Goal: Task Accomplishment & Management: Complete application form

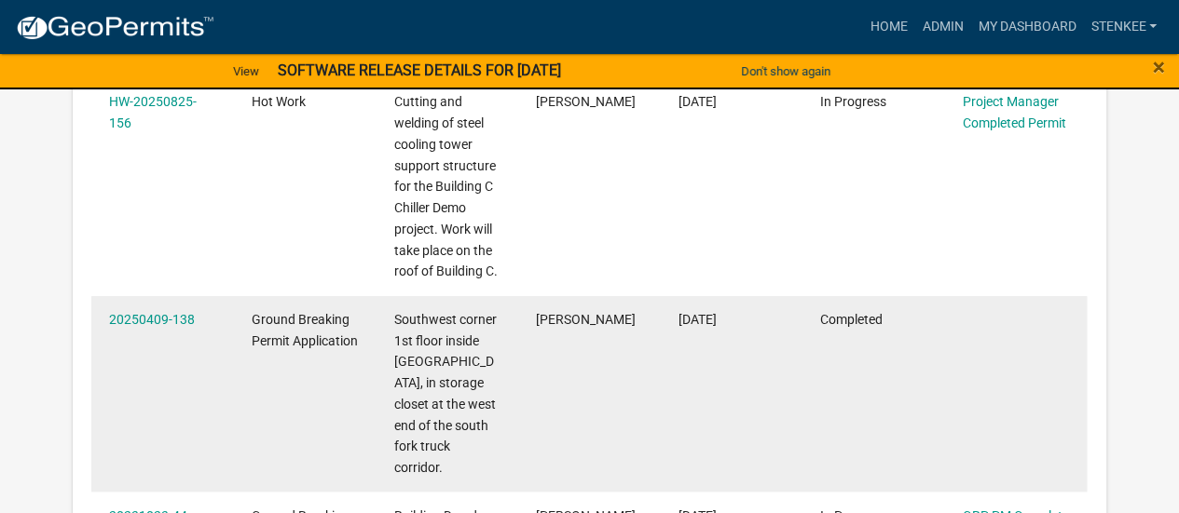
scroll to position [47, 0]
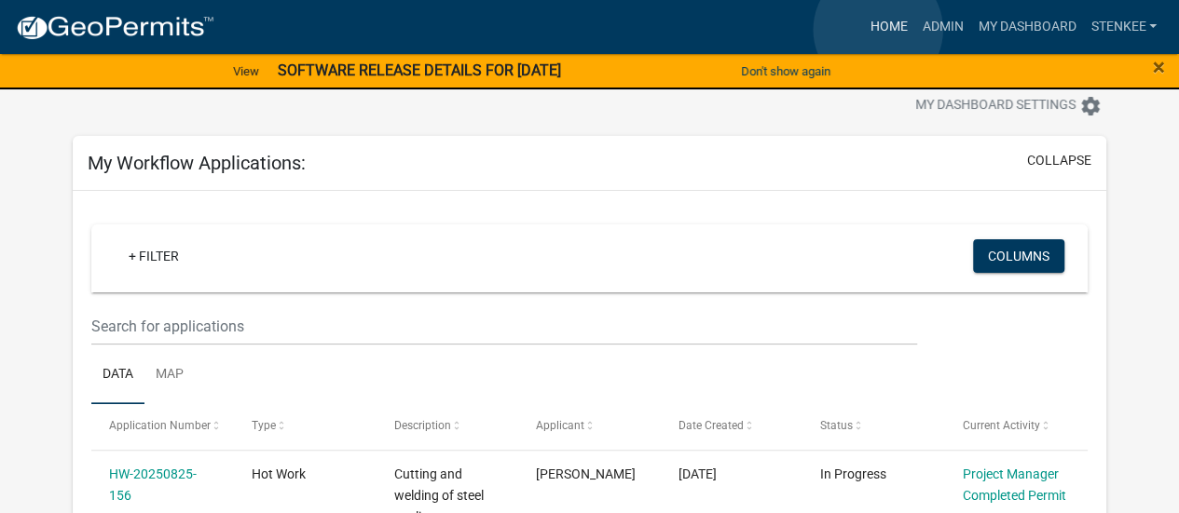
click at [878, 30] on link "Home" at bounding box center [888, 26] width 52 height 35
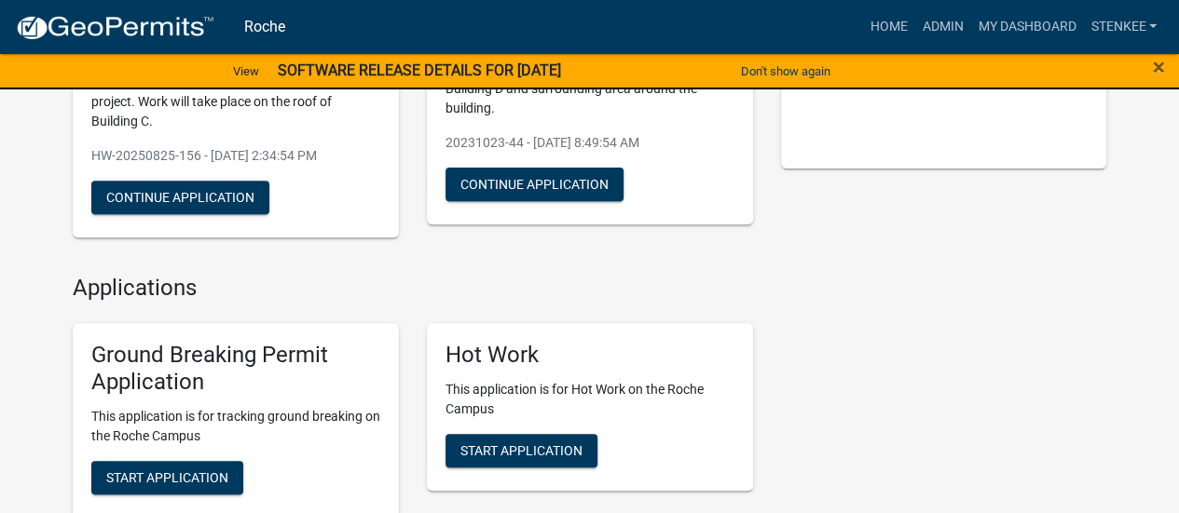
scroll to position [326, 0]
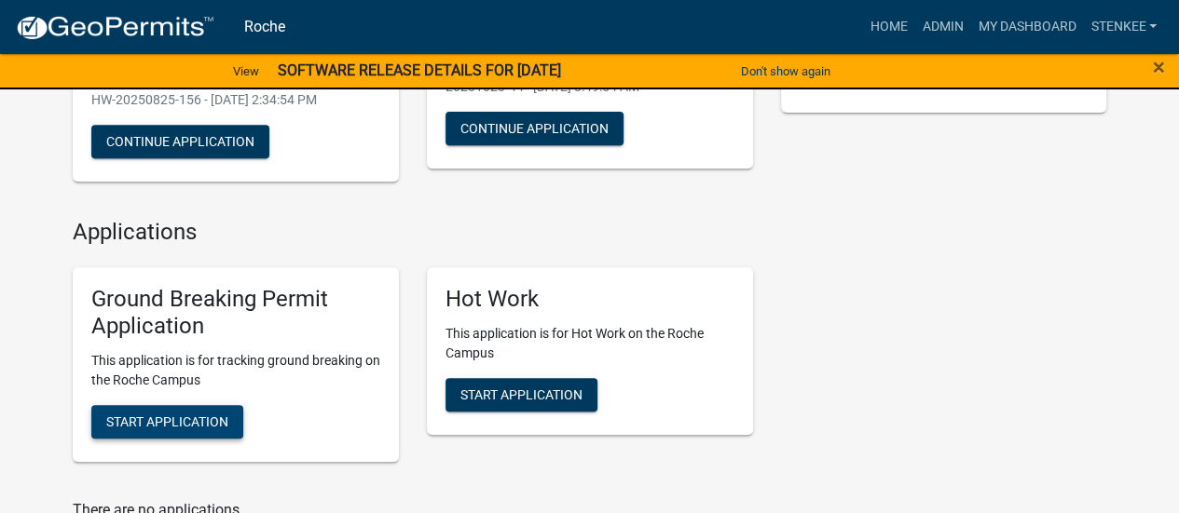
click at [170, 429] on span "Start Application" at bounding box center [167, 422] width 122 height 15
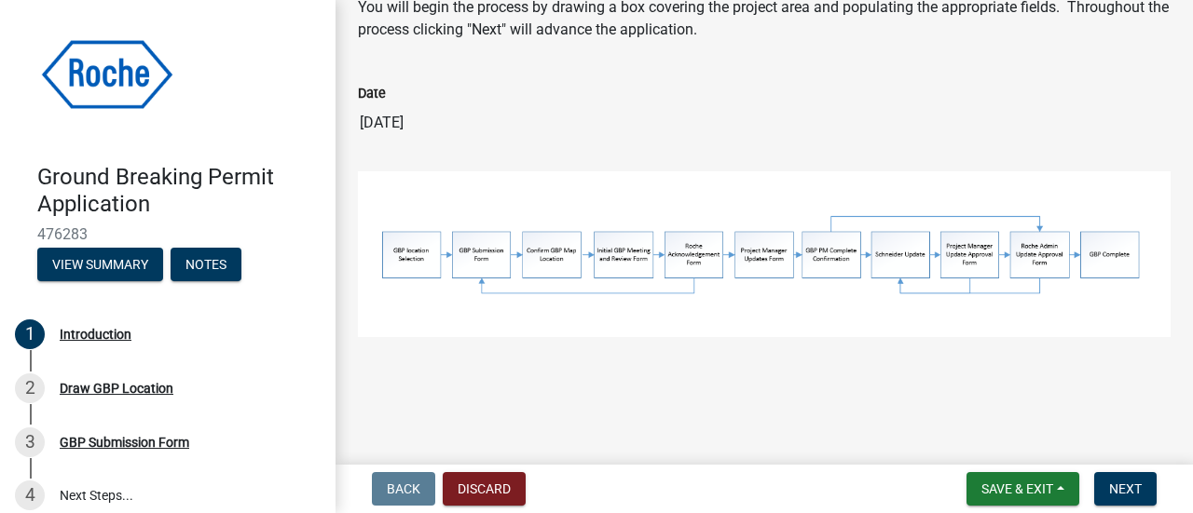
scroll to position [31, 0]
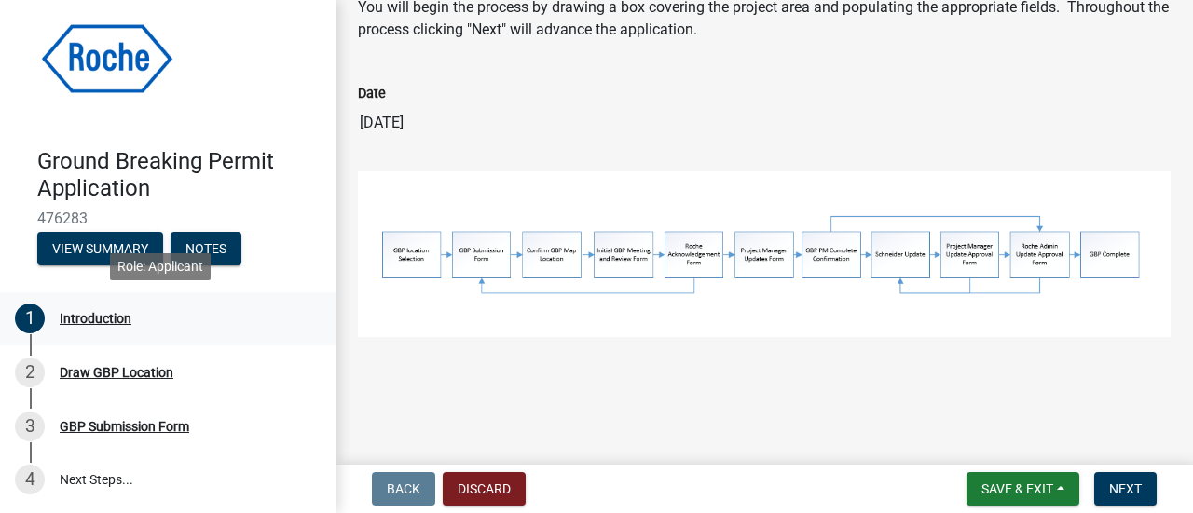
click at [95, 314] on div "Introduction" at bounding box center [96, 318] width 72 height 13
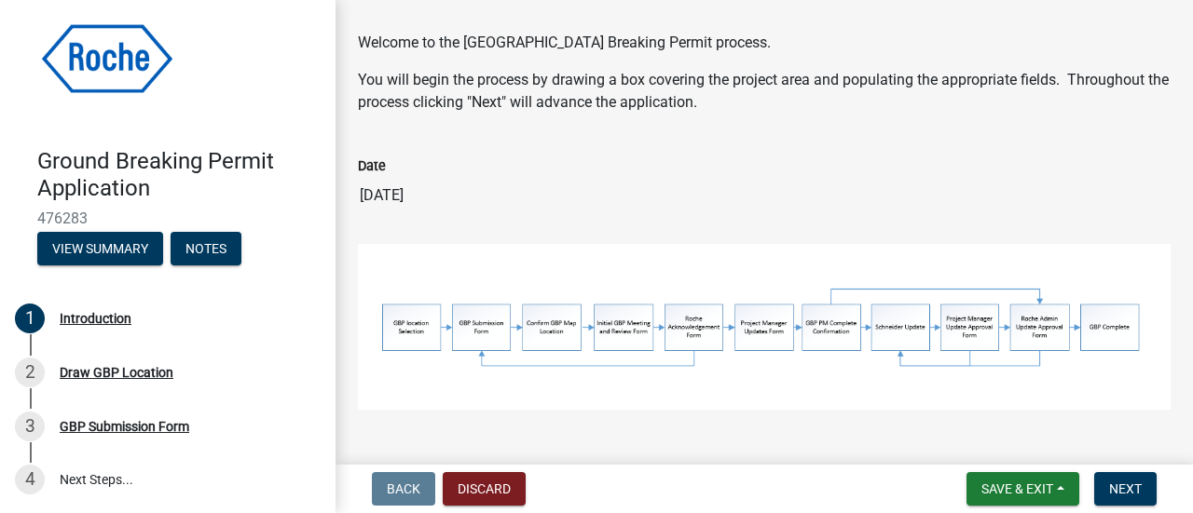
scroll to position [0, 0]
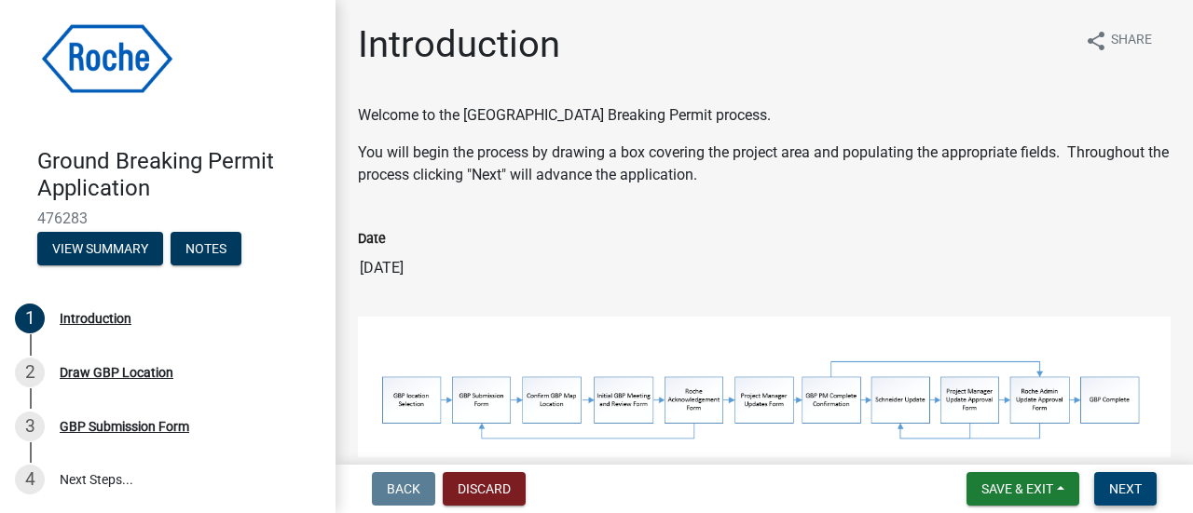
click at [1114, 486] on span "Next" at bounding box center [1125, 489] width 33 height 15
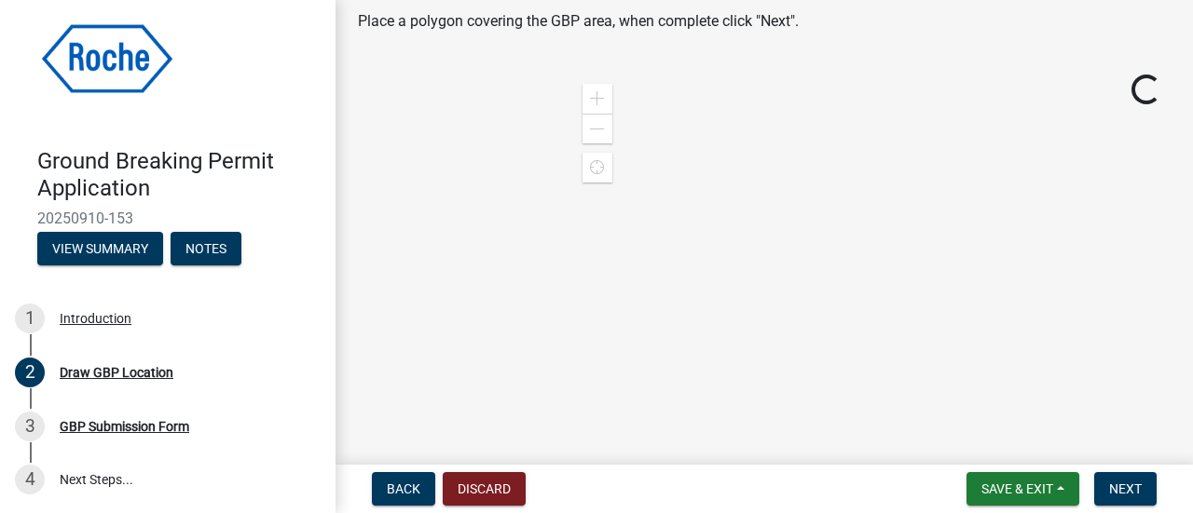
scroll to position [93, 0]
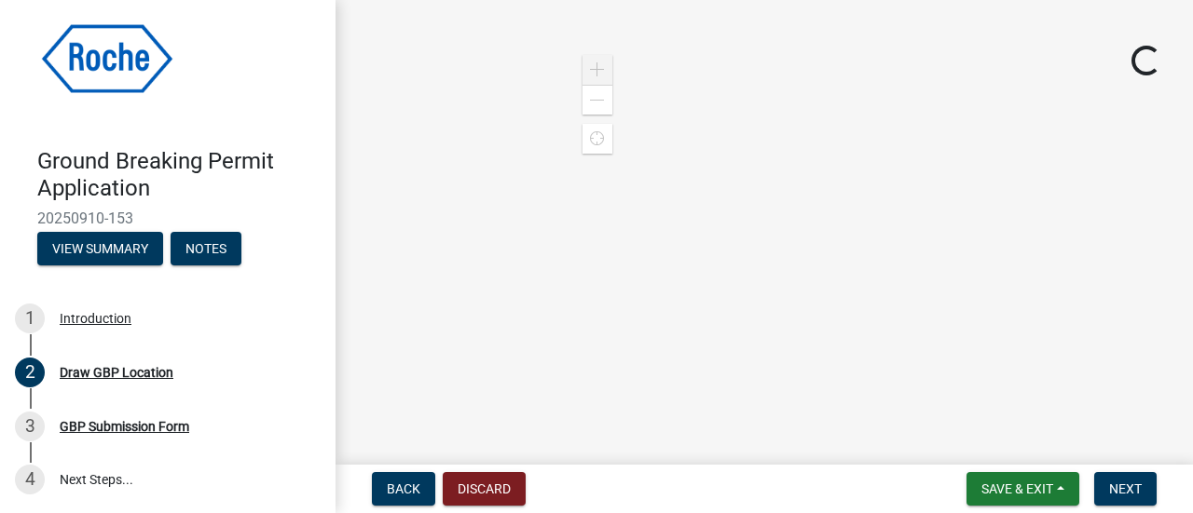
click at [590, 66] on span at bounding box center [597, 69] width 15 height 15
click at [593, 102] on span at bounding box center [597, 100] width 15 height 15
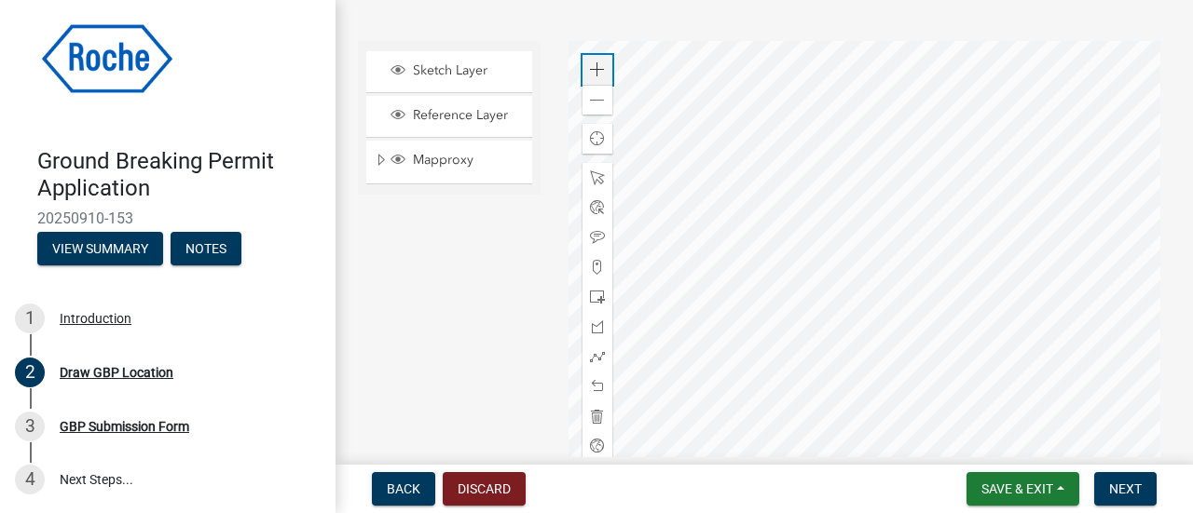
click at [591, 67] on span at bounding box center [597, 69] width 15 height 15
click at [923, 264] on div at bounding box center [869, 274] width 603 height 466
click at [593, 68] on span at bounding box center [597, 69] width 15 height 15
click at [783, 217] on div at bounding box center [869, 274] width 603 height 466
click at [582, 67] on div "Zoom in" at bounding box center [597, 70] width 30 height 30
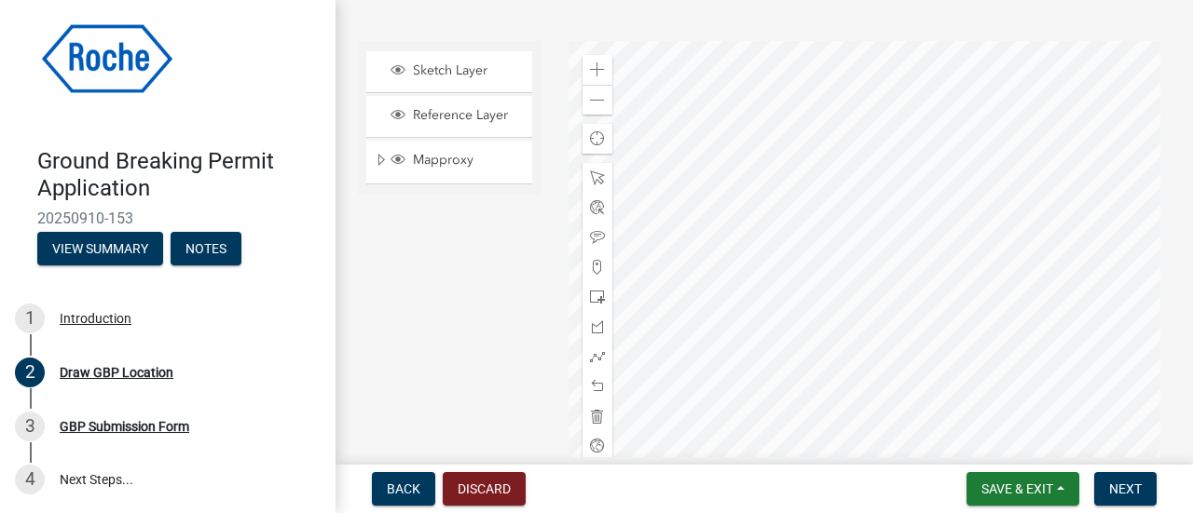
click at [833, 311] on div at bounding box center [869, 274] width 603 height 466
click at [591, 299] on span at bounding box center [597, 297] width 15 height 15
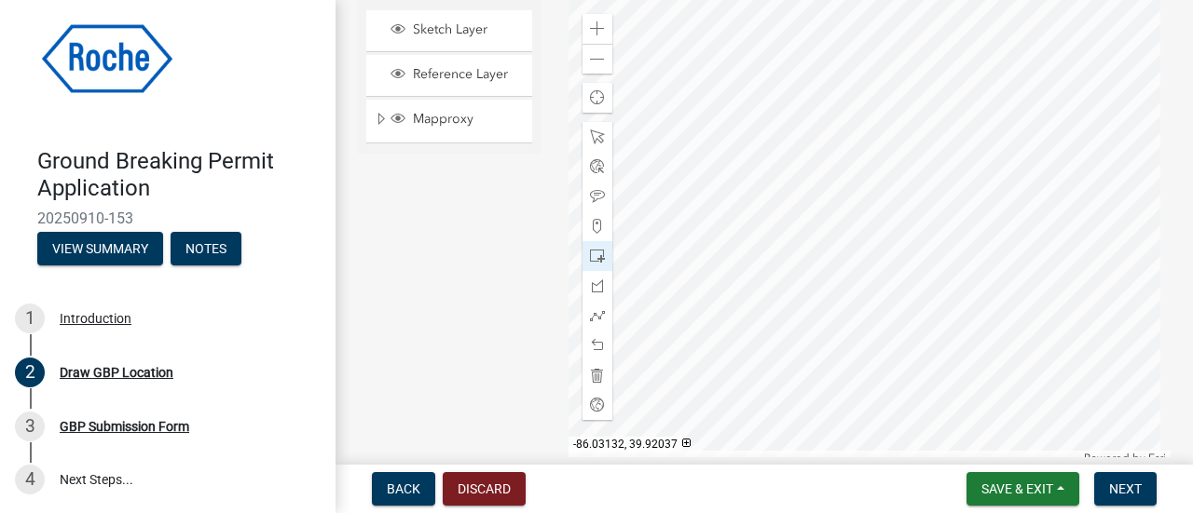
click at [1072, 331] on div at bounding box center [869, 233] width 603 height 466
click at [1061, 489] on button "Save & Exit" at bounding box center [1022, 489] width 113 height 34
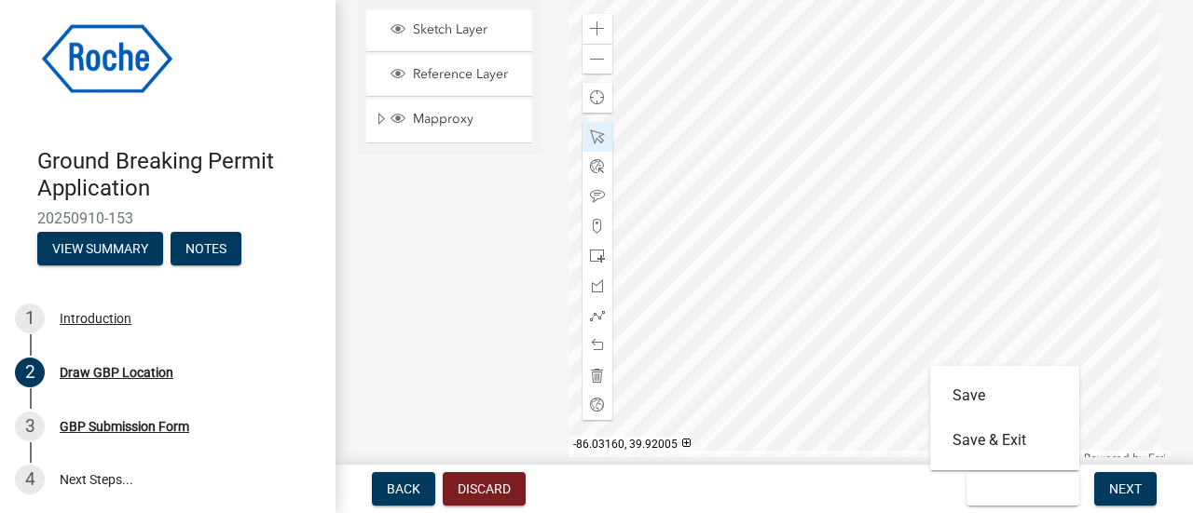
click at [882, 484] on div "Back Discard Save & Exit Save Save & Exit Next" at bounding box center [763, 489] width 827 height 34
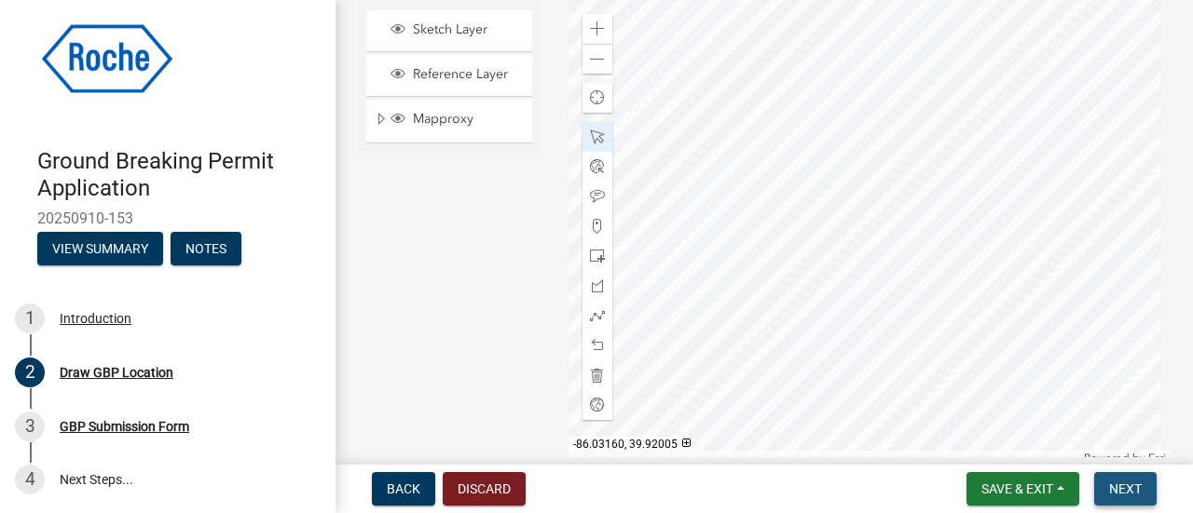
click at [1123, 486] on span "Next" at bounding box center [1125, 489] width 33 height 15
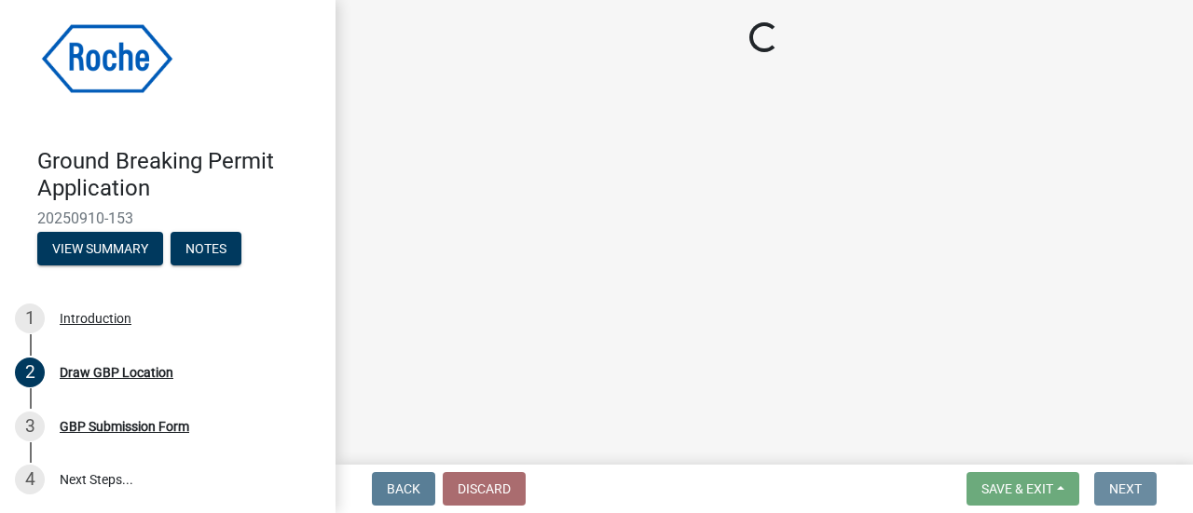
scroll to position [0, 0]
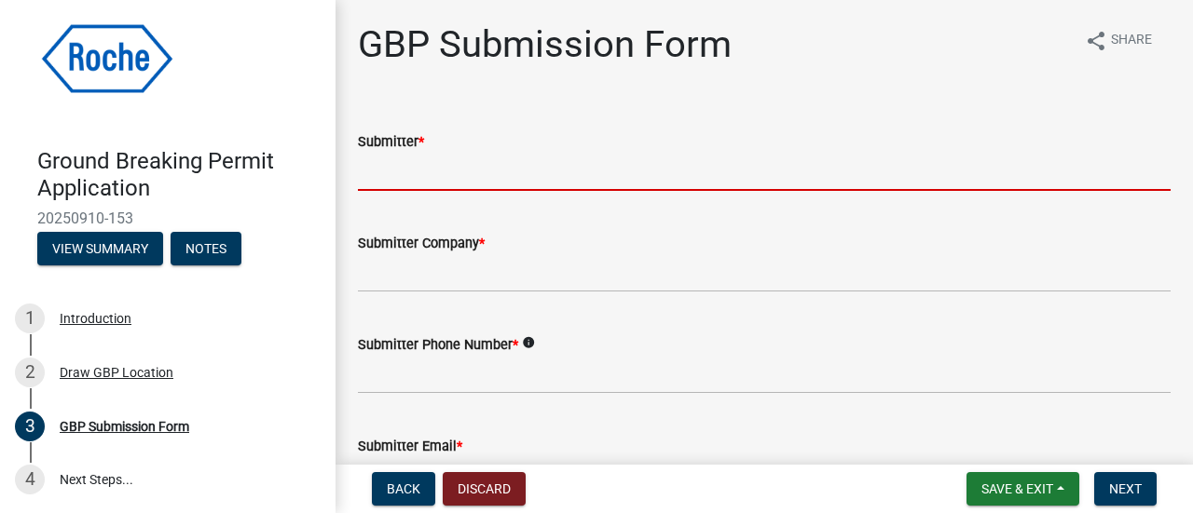
click at [423, 171] on input "Submitter *" at bounding box center [764, 172] width 812 height 38
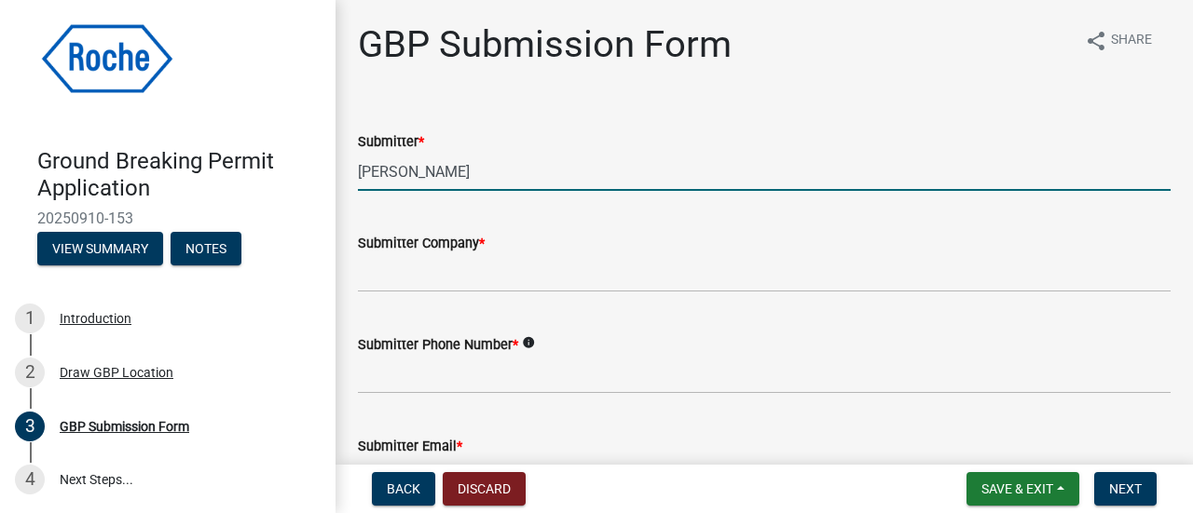
click at [403, 170] on input "[PERSON_NAME]" at bounding box center [764, 172] width 812 height 38
type input "[PERSON_NAME]"
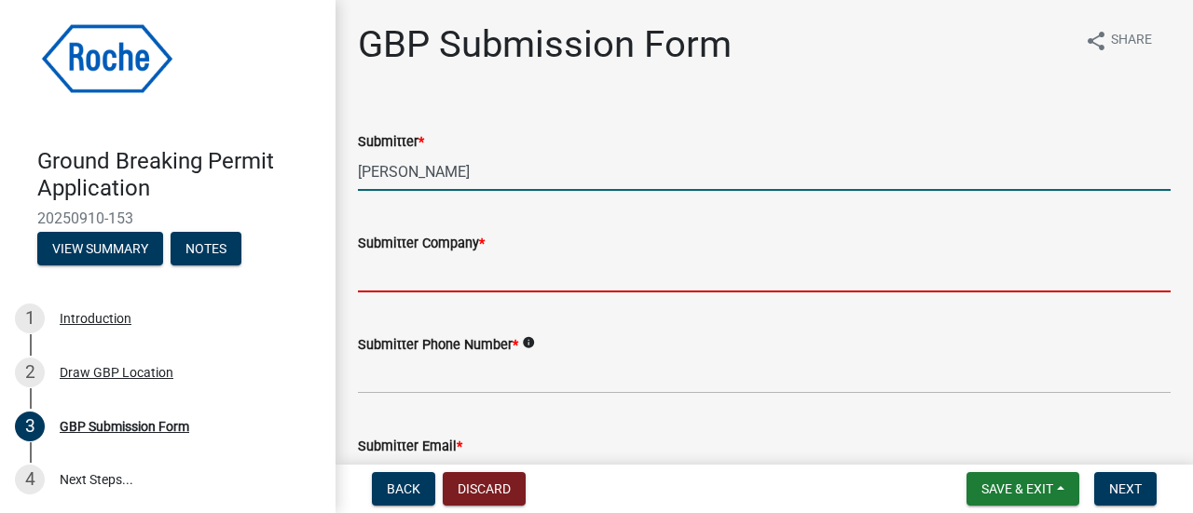
click at [386, 269] on input "Submitter Company *" at bounding box center [764, 273] width 812 height 38
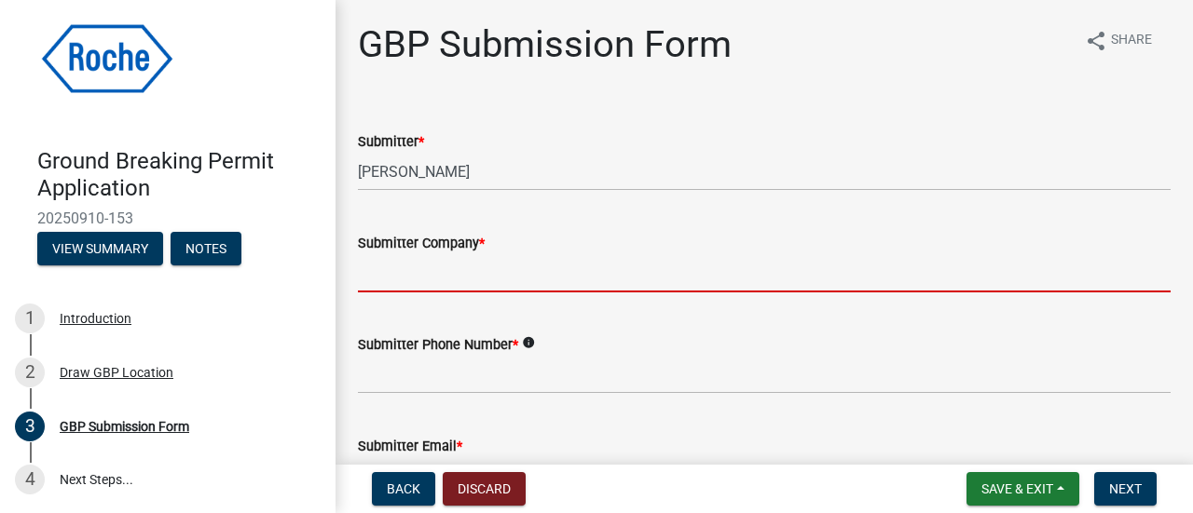
type input "Roche"
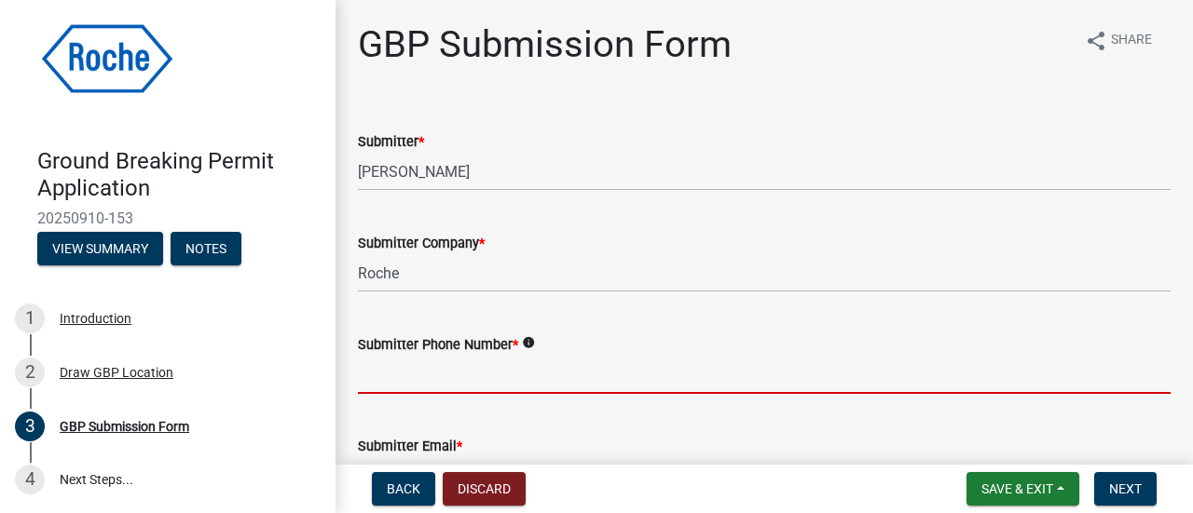
click at [404, 381] on input "Submitter Phone Number *" at bounding box center [764, 375] width 812 height 38
click at [408, 376] on input "Submitter Phone Number *" at bounding box center [764, 375] width 812 height 38
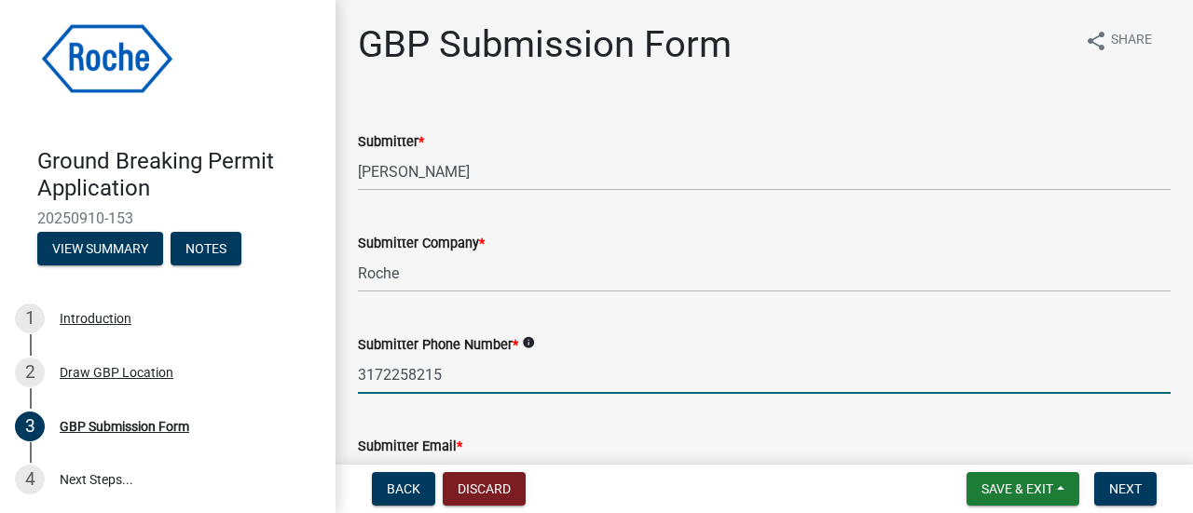
type input "3172258215"
click at [818, 425] on div "Submitter Email *" at bounding box center [764, 452] width 812 height 87
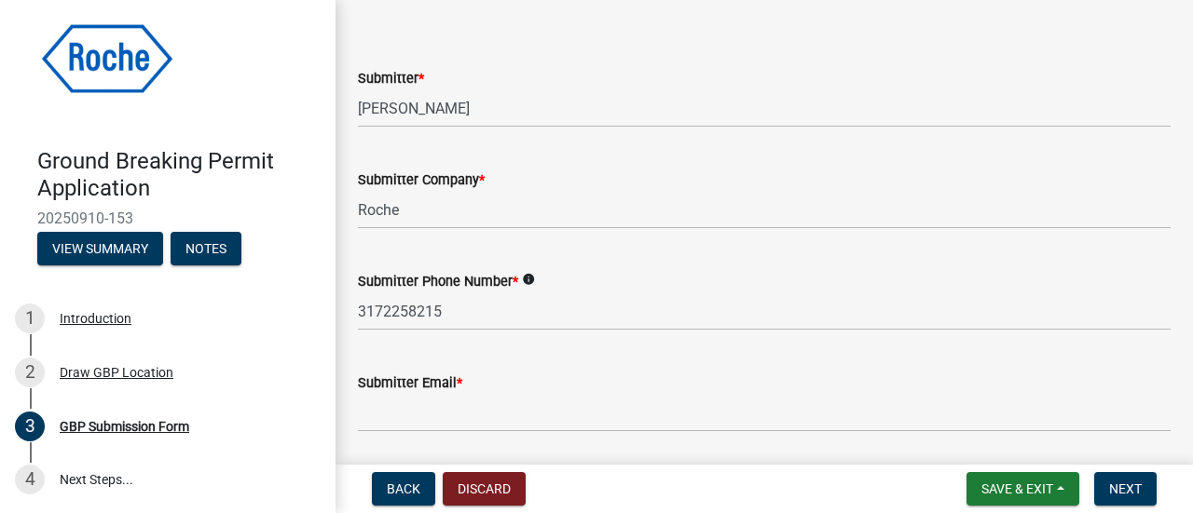
scroll to position [93, 0]
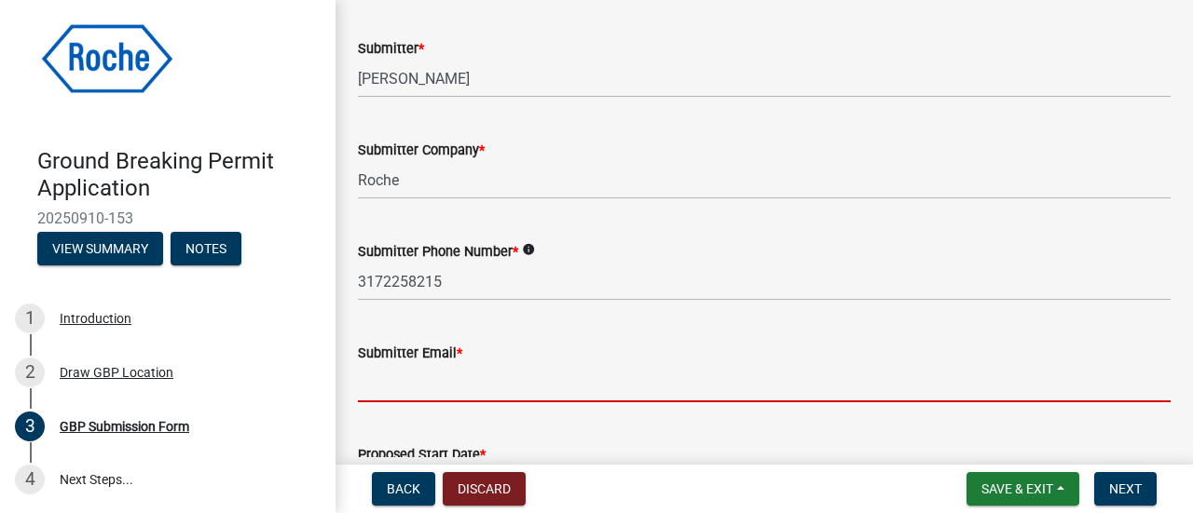
click at [412, 382] on input "Submitter Email *" at bounding box center [764, 383] width 812 height 38
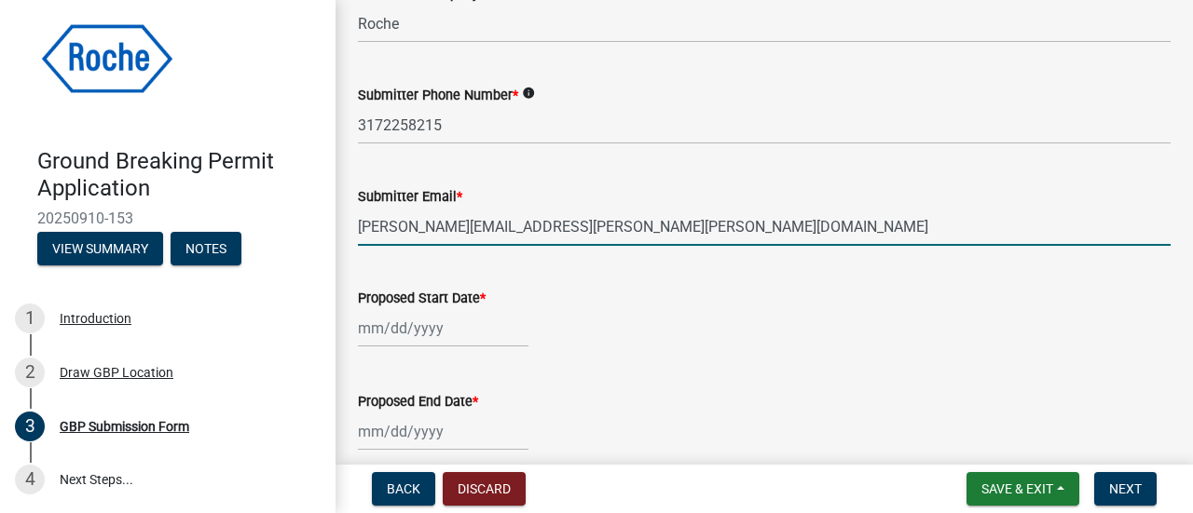
scroll to position [279, 0]
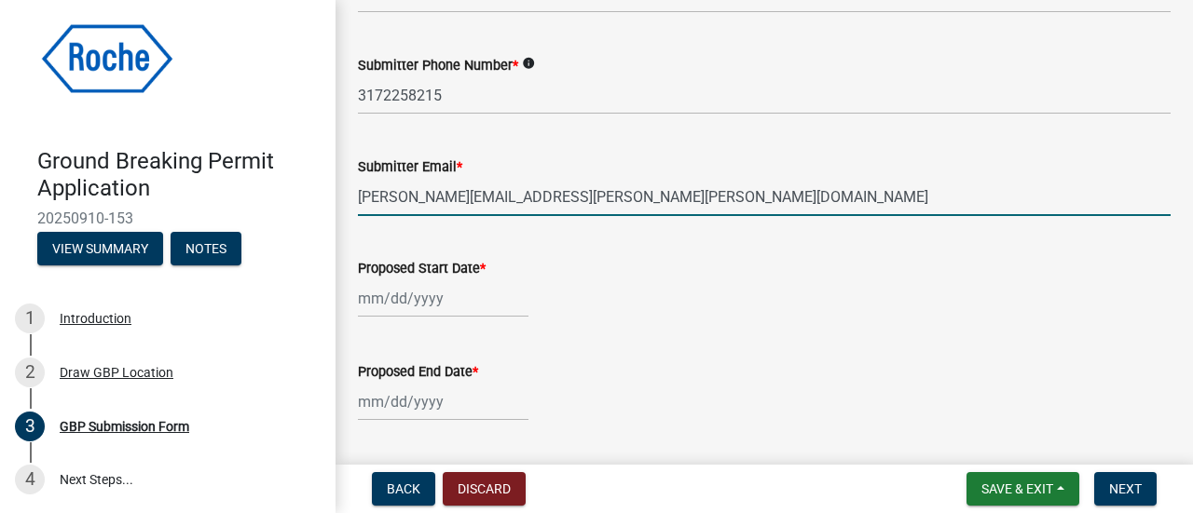
type input "[PERSON_NAME][EMAIL_ADDRESS][PERSON_NAME][PERSON_NAME][DOMAIN_NAME]"
click at [405, 303] on div at bounding box center [443, 298] width 170 height 38
select select "9"
select select "2025"
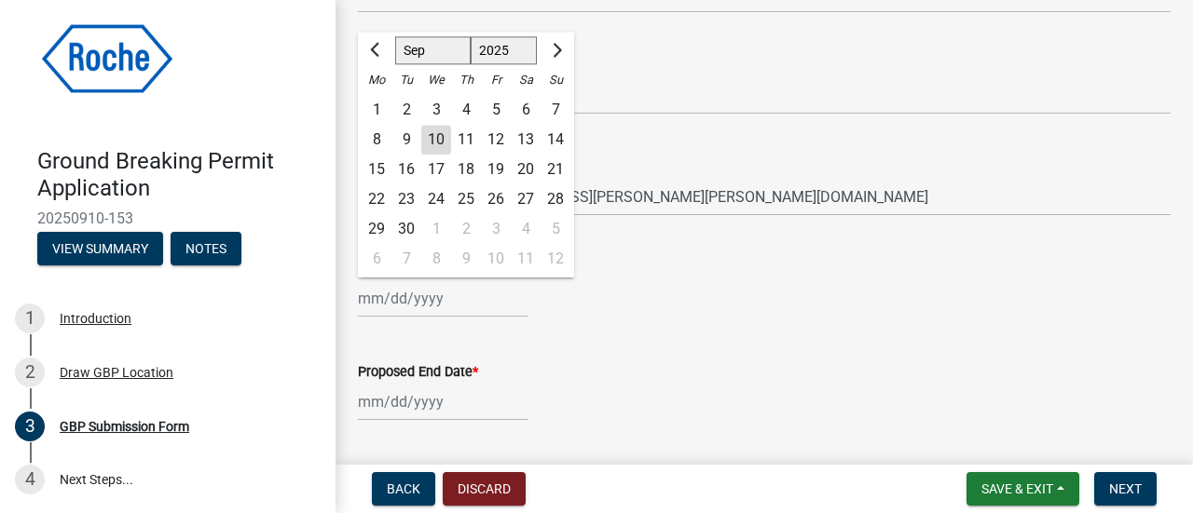
click at [405, 172] on div "16" at bounding box center [406, 170] width 30 height 30
type input "[DATE]"
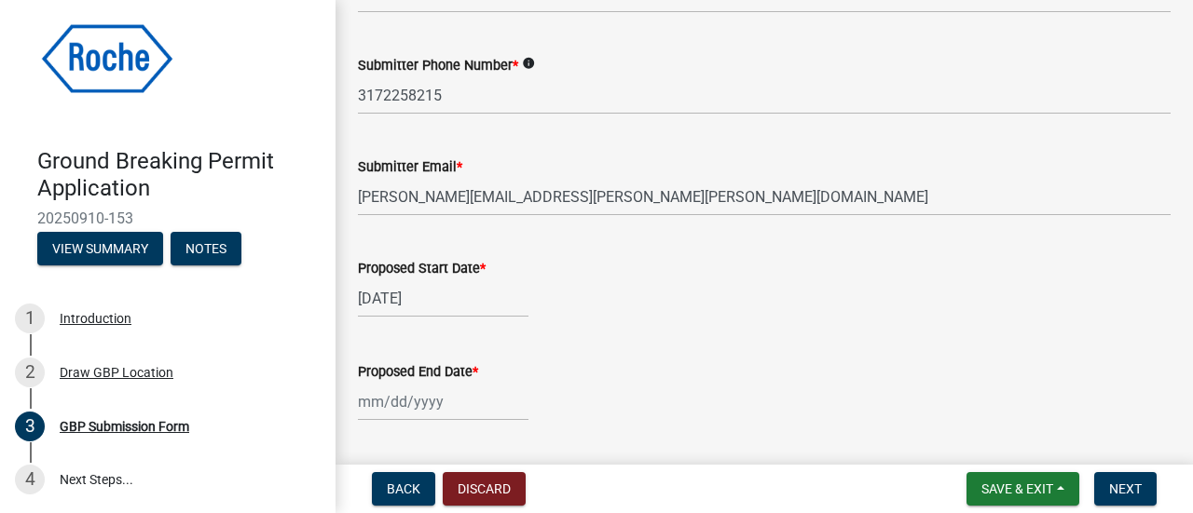
select select "9"
select select "2025"
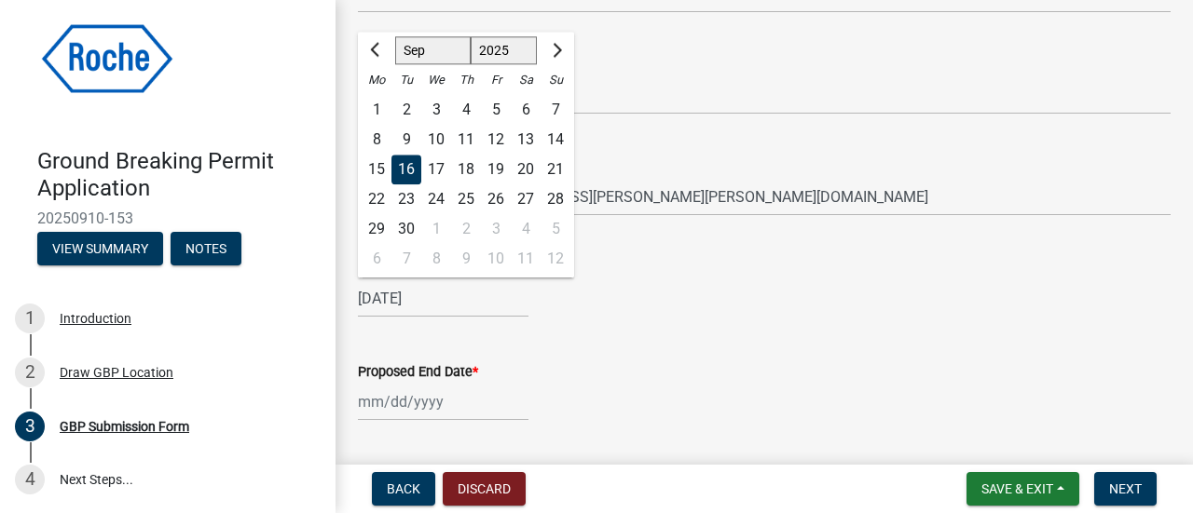
click at [419, 299] on div "[DATE] [PERSON_NAME] Apr May Jun [DATE] Aug Sep Oct Nov [DATE] 1526 1527 1528 1…" at bounding box center [443, 298] width 170 height 38
click at [373, 165] on div "15" at bounding box center [376, 170] width 30 height 30
type input "[DATE]"
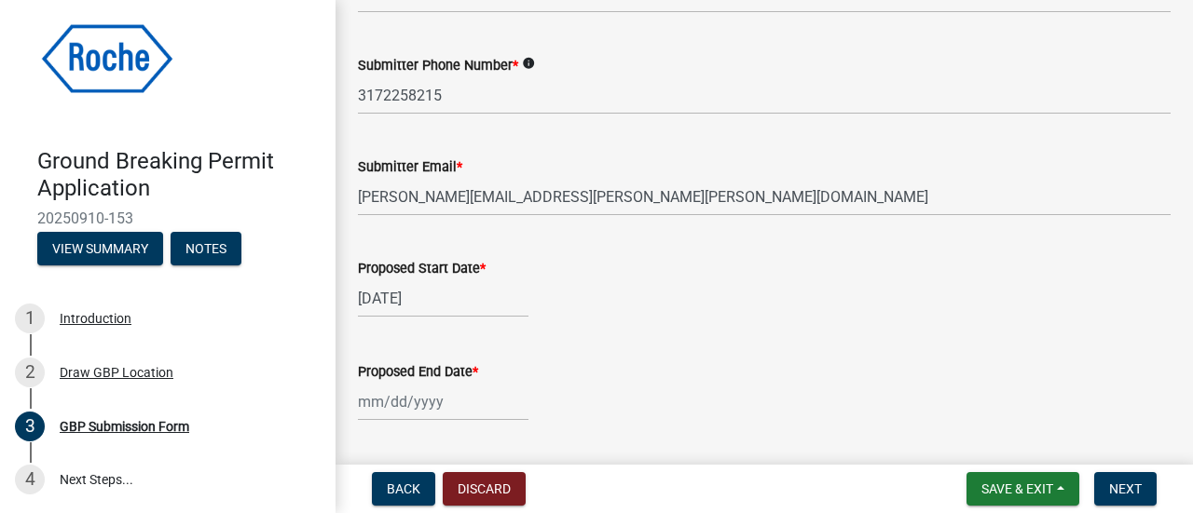
click at [629, 354] on div "Proposed End Date *" at bounding box center [764, 377] width 812 height 87
select select "9"
select select "2025"
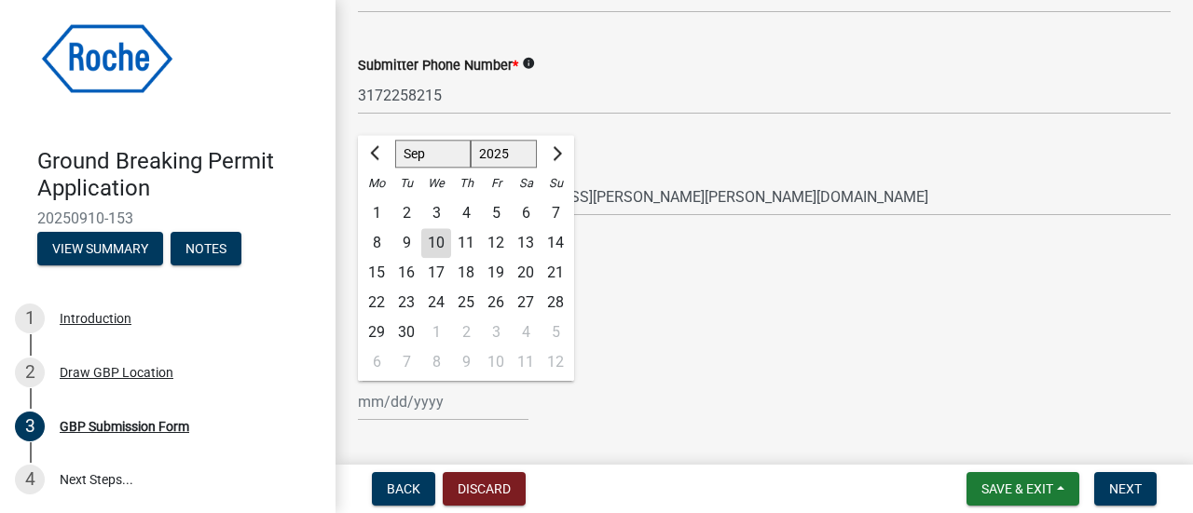
click at [432, 405] on div "[PERSON_NAME] Feb Mar Apr [PERSON_NAME][DATE] Oct Nov [DATE] 1526 1527 1528 152…" at bounding box center [443, 402] width 170 height 38
click at [557, 154] on span "Next month" at bounding box center [555, 153] width 14 height 14
select select "11"
click at [497, 267] on div "14" at bounding box center [496, 273] width 30 height 30
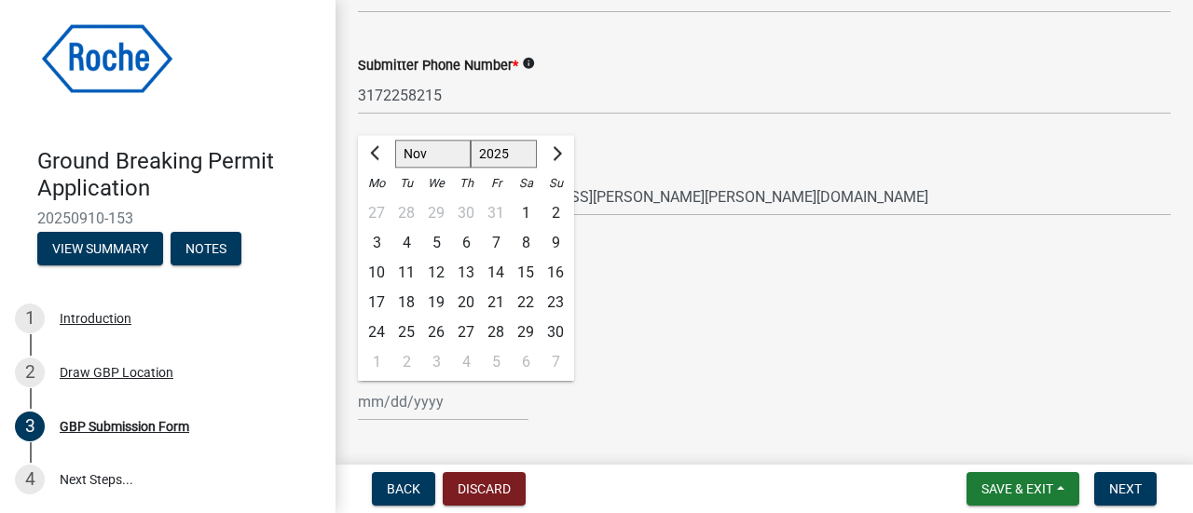
type input "[DATE]"
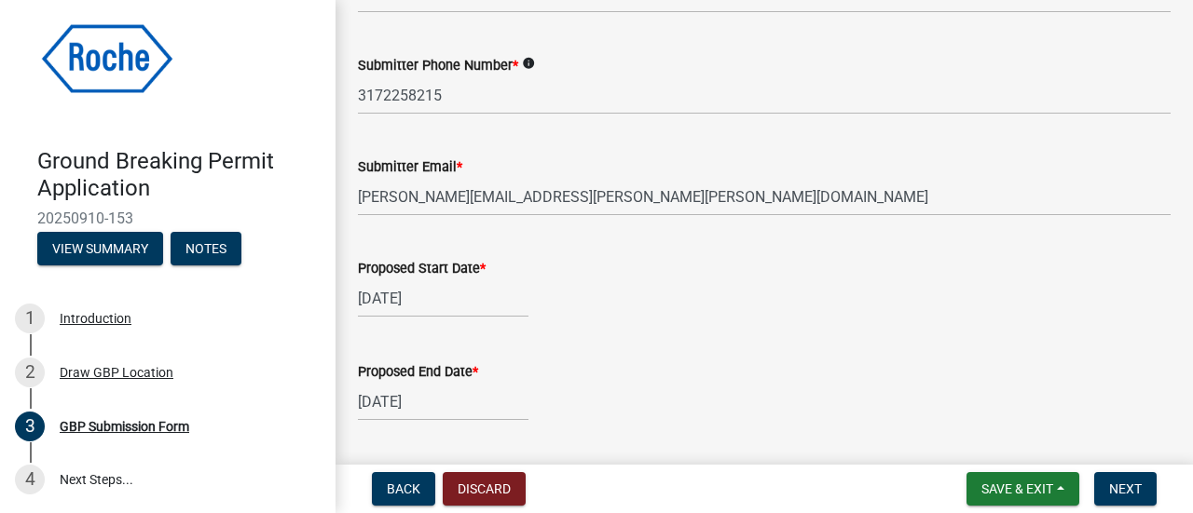
click at [808, 306] on div "[DATE]" at bounding box center [764, 298] width 812 height 38
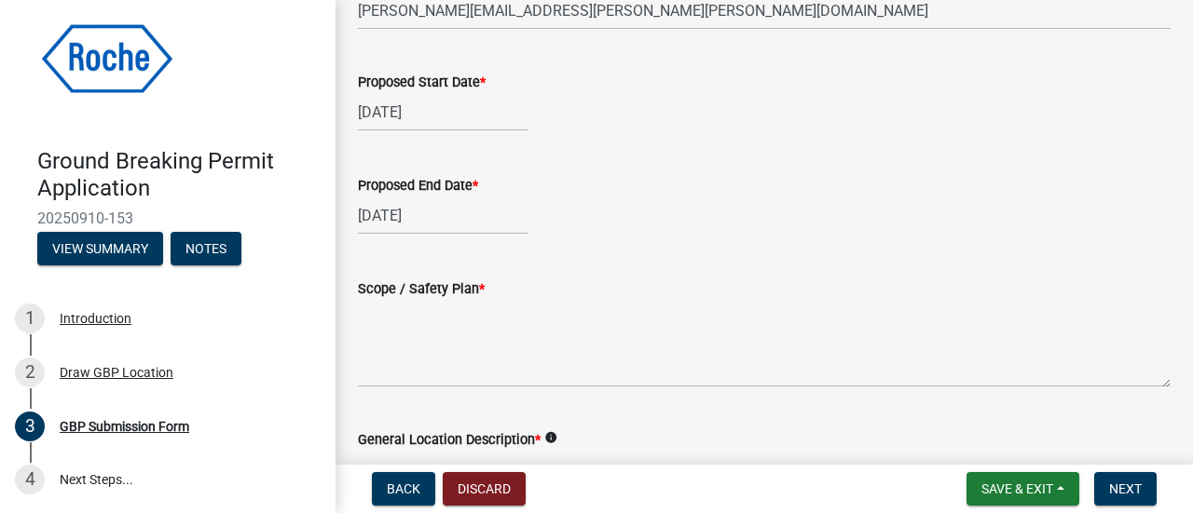
scroll to position [652, 0]
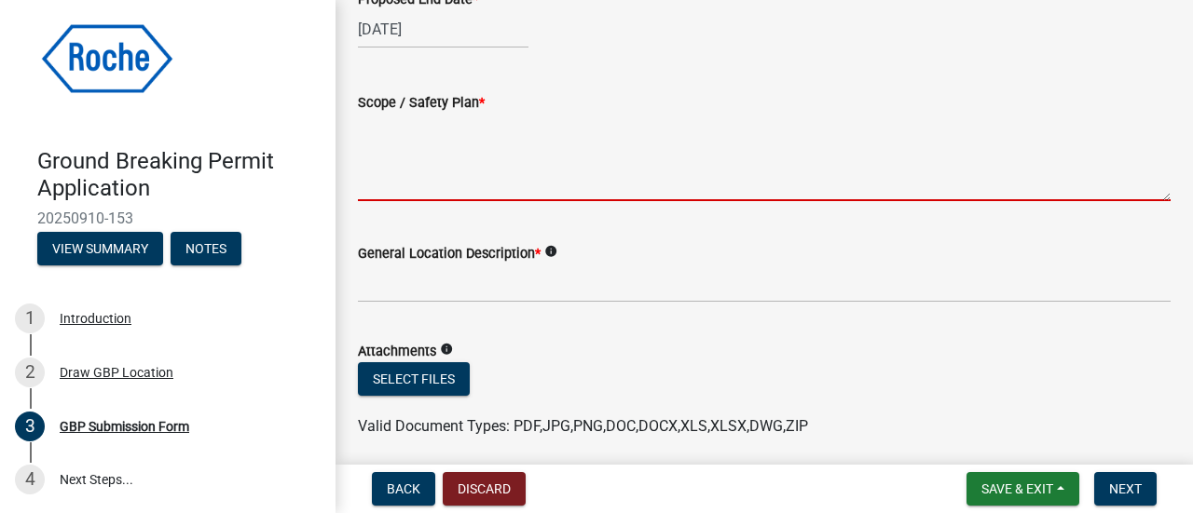
click at [447, 182] on textarea "Scope / Safety Plan *" at bounding box center [764, 158] width 812 height 88
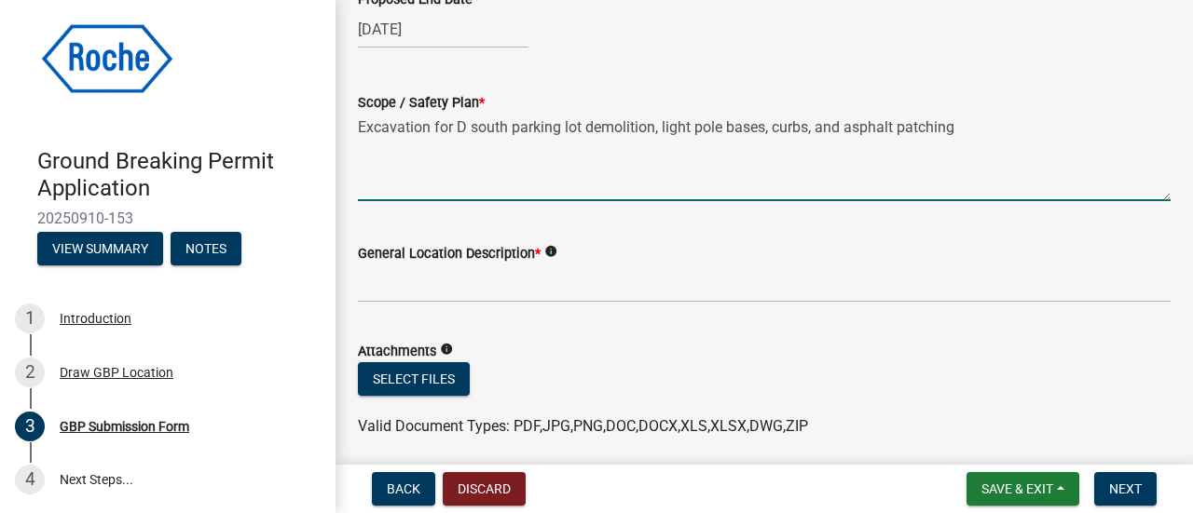
click at [813, 127] on textarea "Excavation for D south parking lot demolition, light pole bases, curbs, and asp…" at bounding box center [764, 158] width 812 height 88
click at [1042, 122] on textarea "Excavation for D south parking lot demolition, light pole bases, curbs, sidewal…" at bounding box center [764, 158] width 812 height 88
type textarea "Excavation for D south parking lot demolition, light pole bases, curbs, sidewal…"
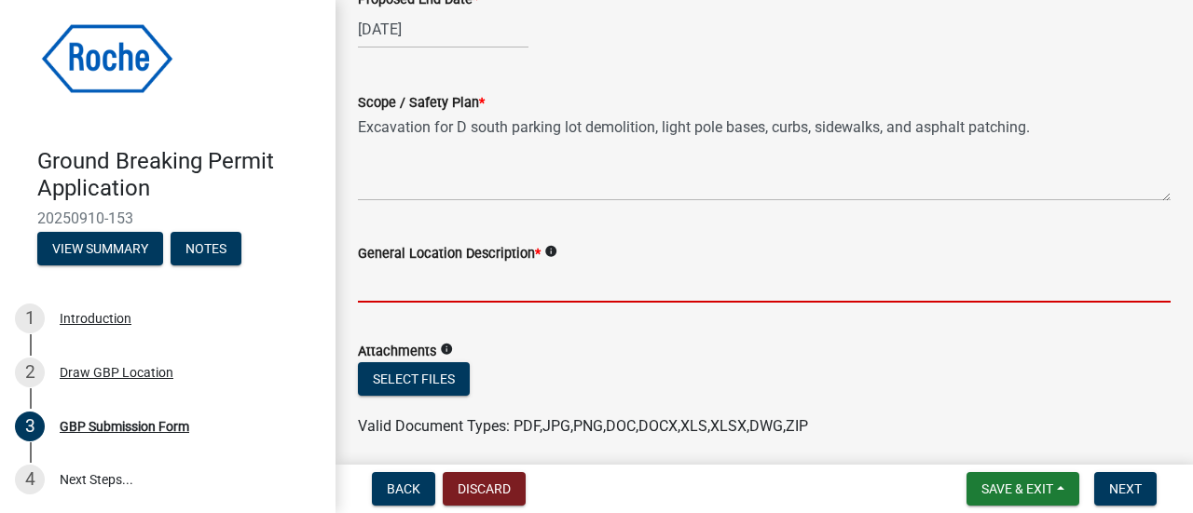
click at [430, 292] on input "General Location Description *" at bounding box center [764, 284] width 812 height 38
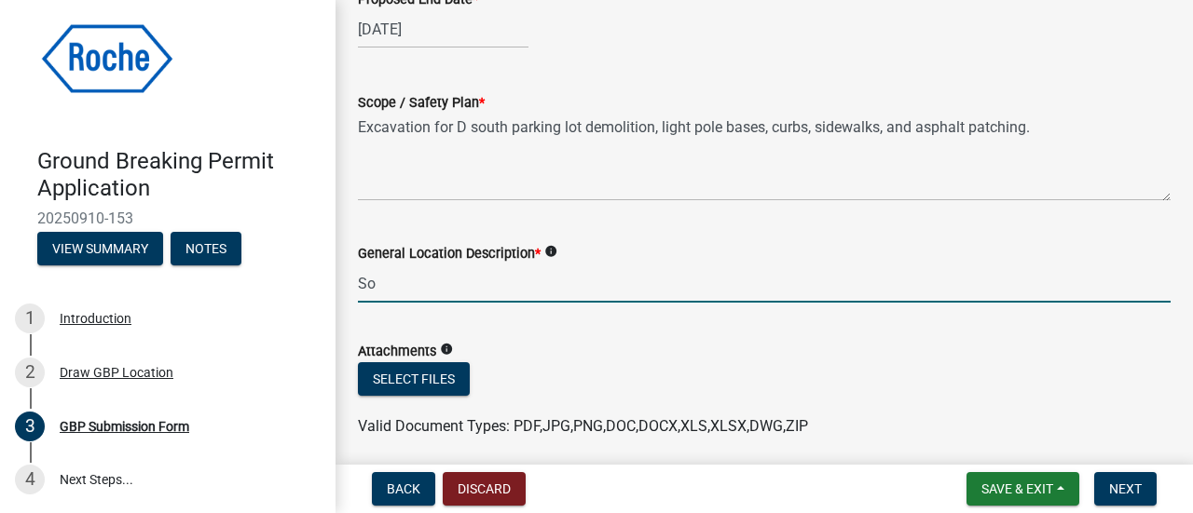
type input "S"
type input "Parking lot and drive line south of Building D"
click at [706, 330] on form "Attachments info Select files Valid Document Types: PDF,JPG,PNG,DOC,DOCX,XLS,XL…" at bounding box center [764, 378] width 812 height 120
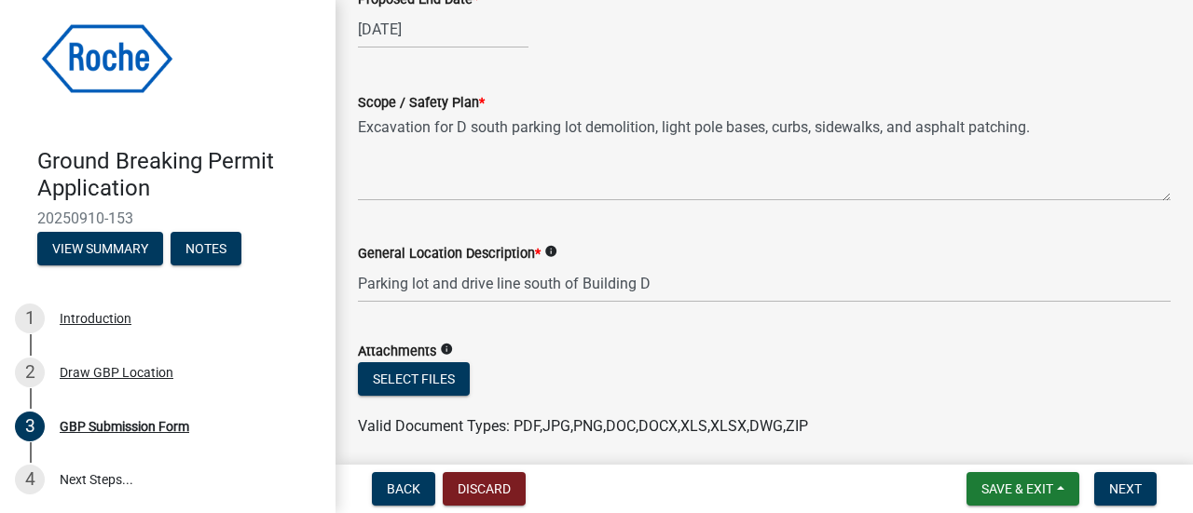
scroll to position [745, 0]
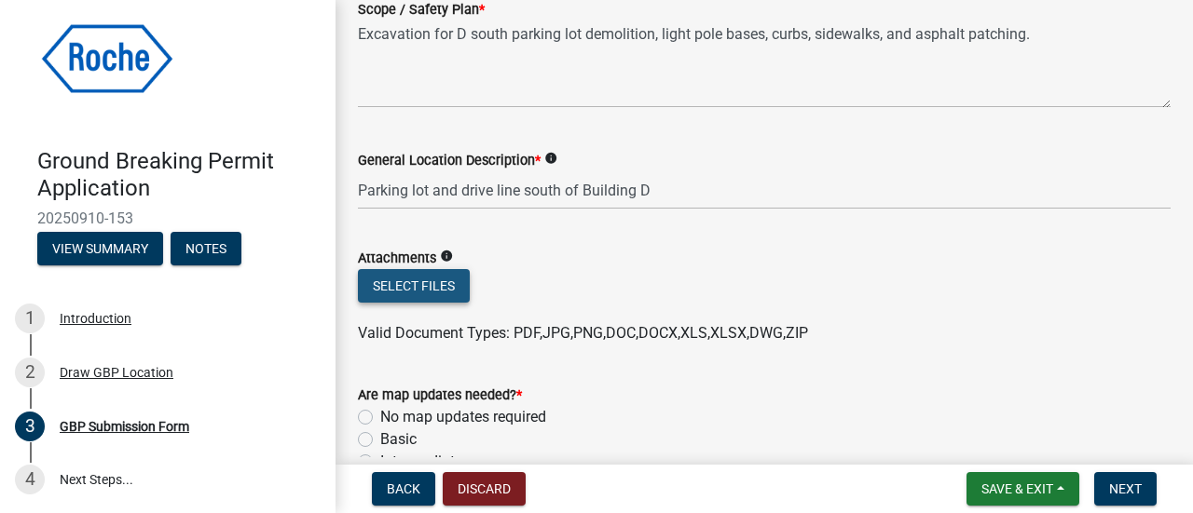
click at [440, 282] on button "Select files" at bounding box center [414, 286] width 112 height 34
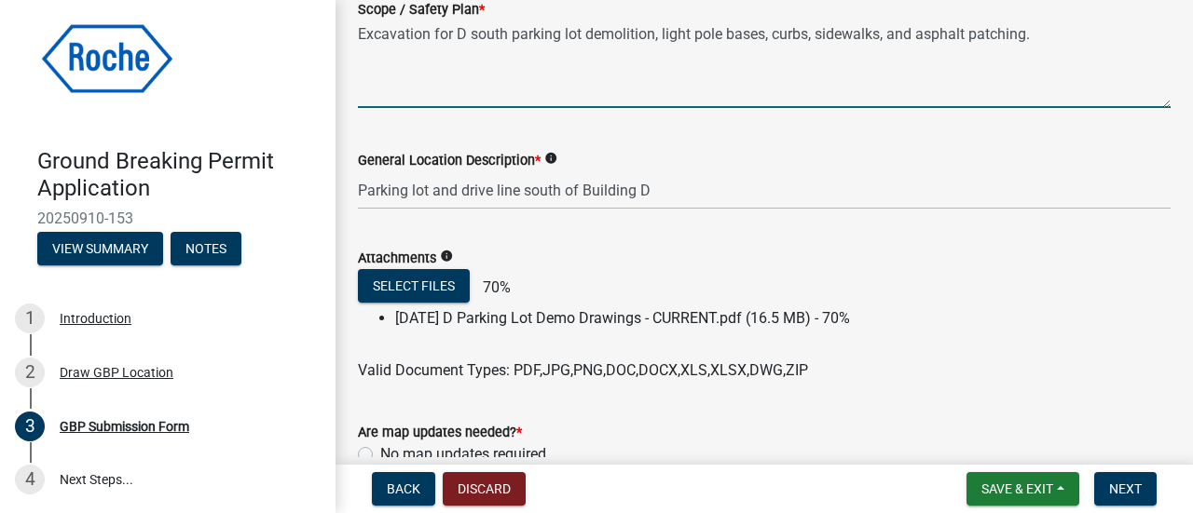
click at [885, 36] on textarea "Excavation for D south parking lot demolition, light pole bases, curbs, sidewal…" at bounding box center [764, 64] width 812 height 88
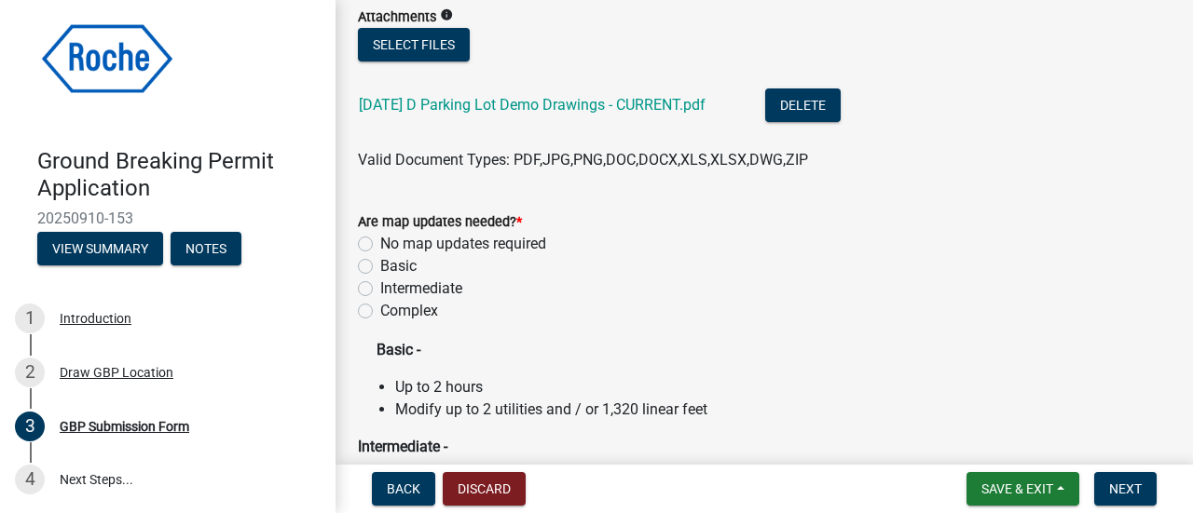
scroll to position [1025, 0]
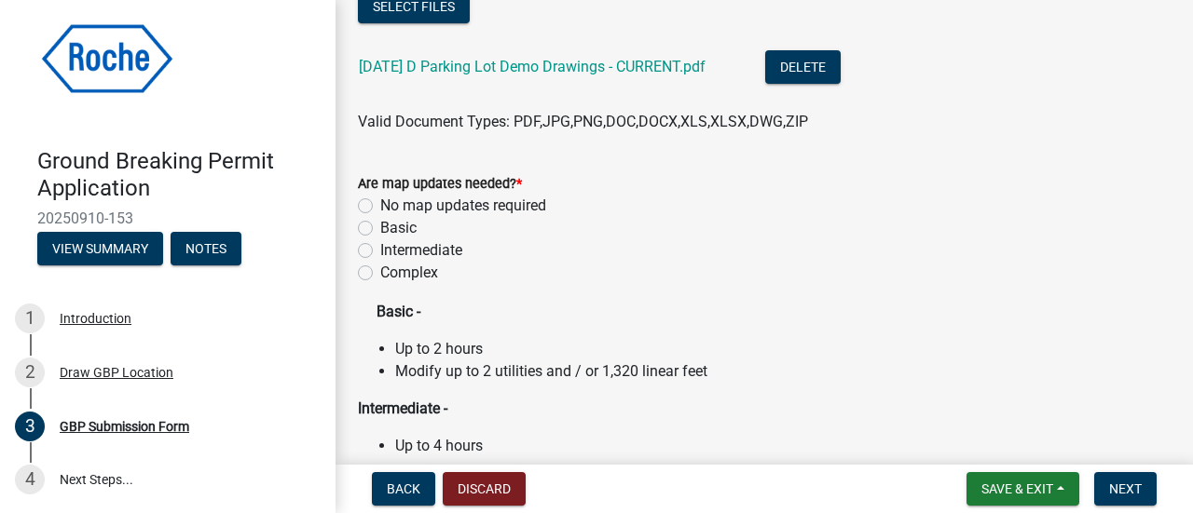
type textarea "Excavation for D south parking lot demolition, light pole bases, curbs, sidewal…"
click at [380, 230] on label "Basic" at bounding box center [398, 228] width 36 height 22
click at [380, 229] on input "Basic" at bounding box center [386, 223] width 12 height 12
radio input "true"
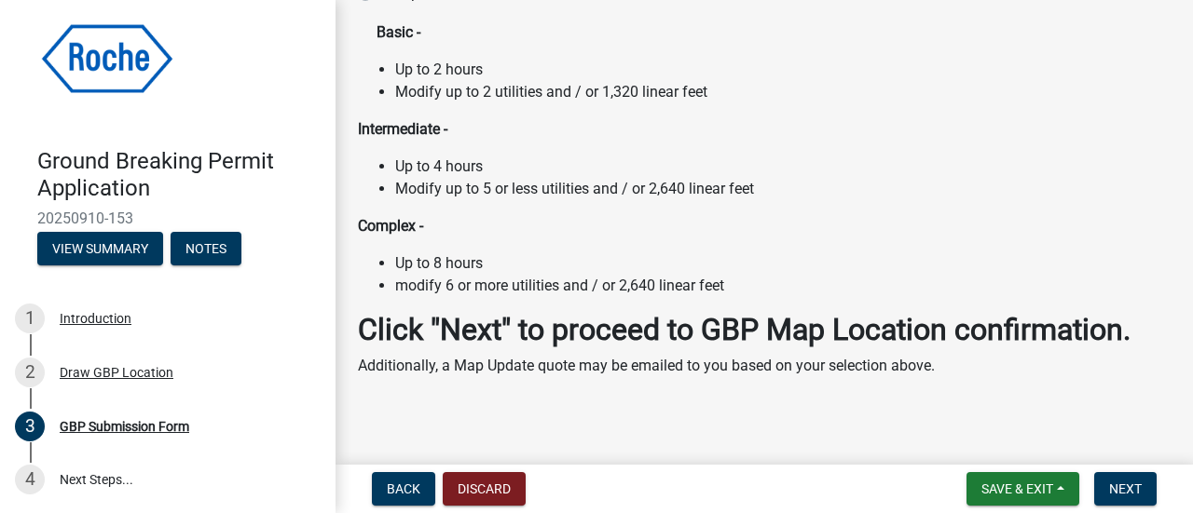
scroll to position [1327, 0]
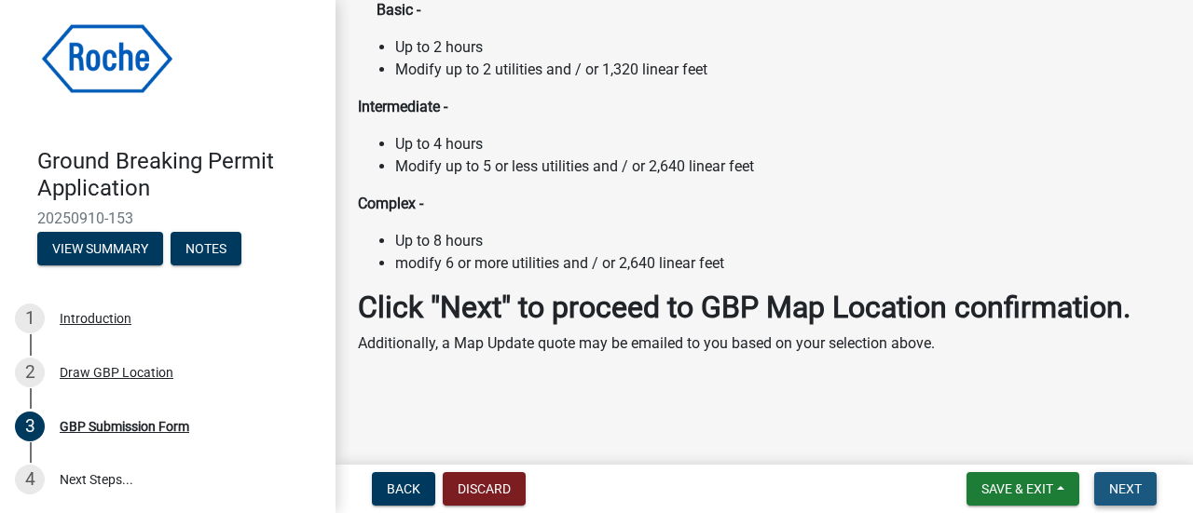
click at [1139, 485] on span "Next" at bounding box center [1125, 489] width 33 height 15
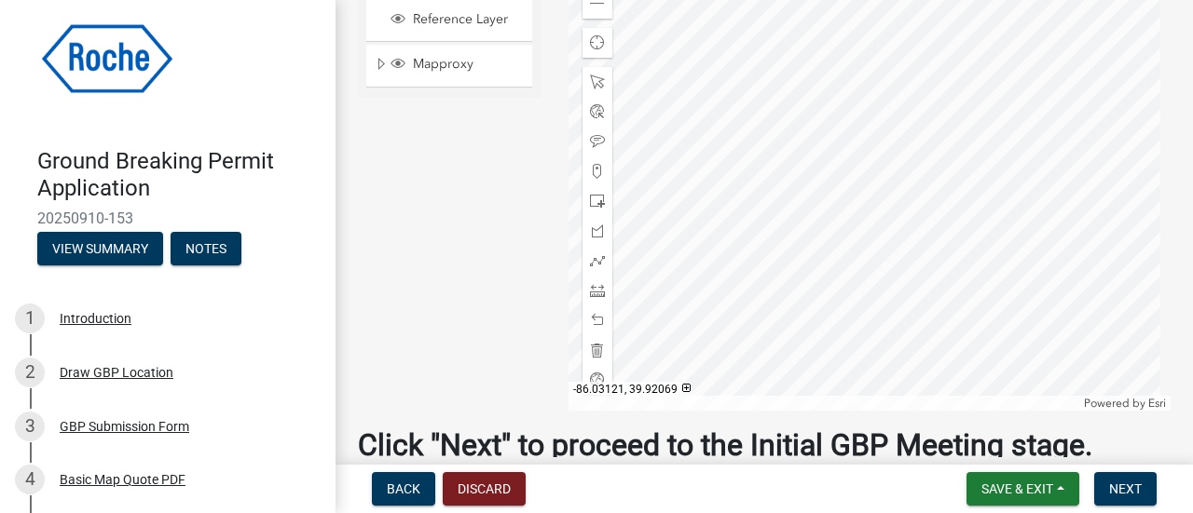
scroll to position [406, 0]
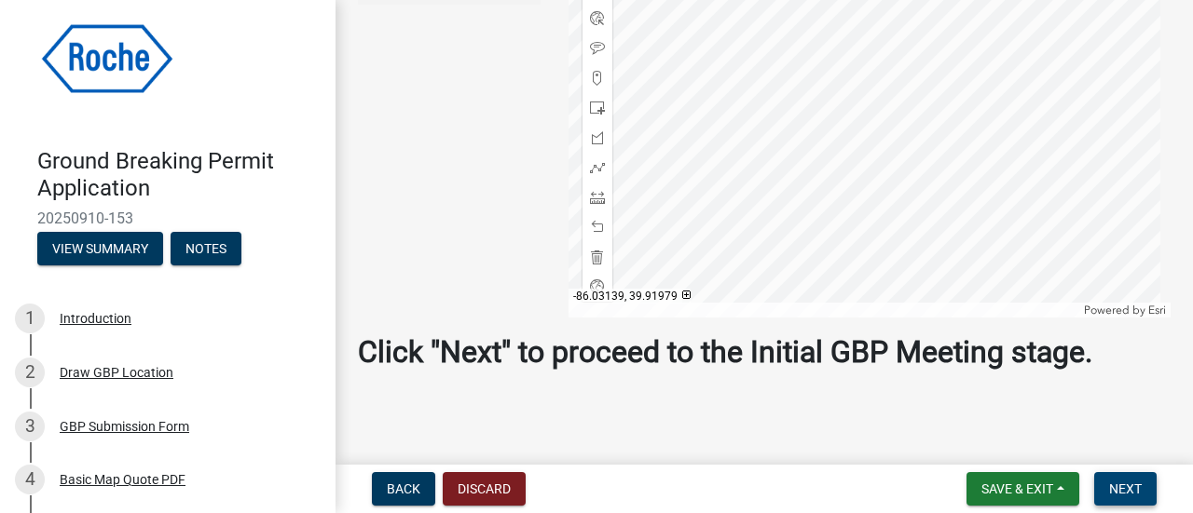
click at [1144, 490] on button "Next" at bounding box center [1125, 489] width 62 height 34
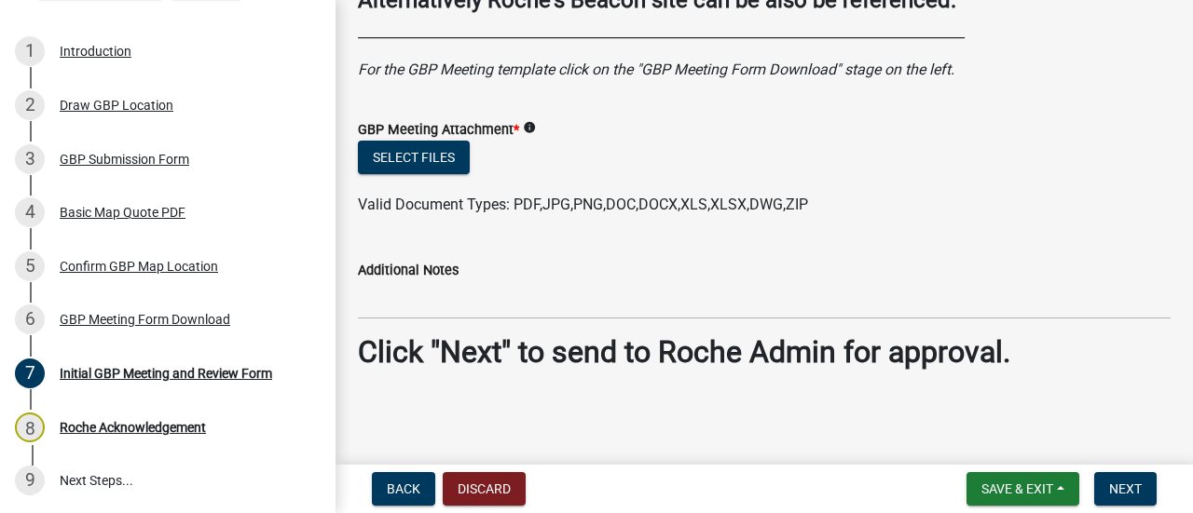
scroll to position [299, 0]
click at [1124, 493] on span "Next" at bounding box center [1125, 489] width 33 height 15
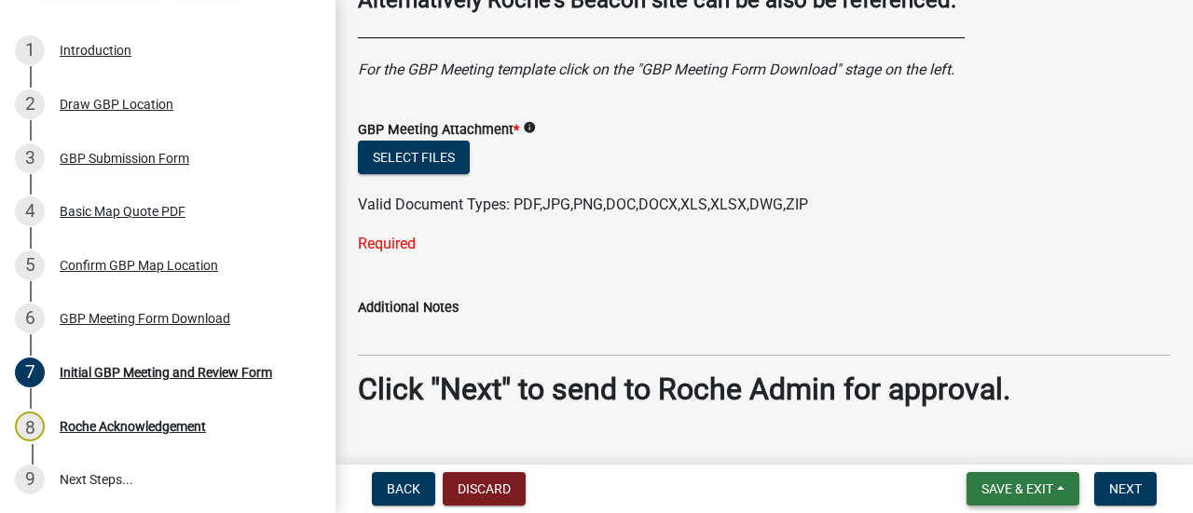
click at [1054, 488] on button "Save & Exit" at bounding box center [1022, 489] width 113 height 34
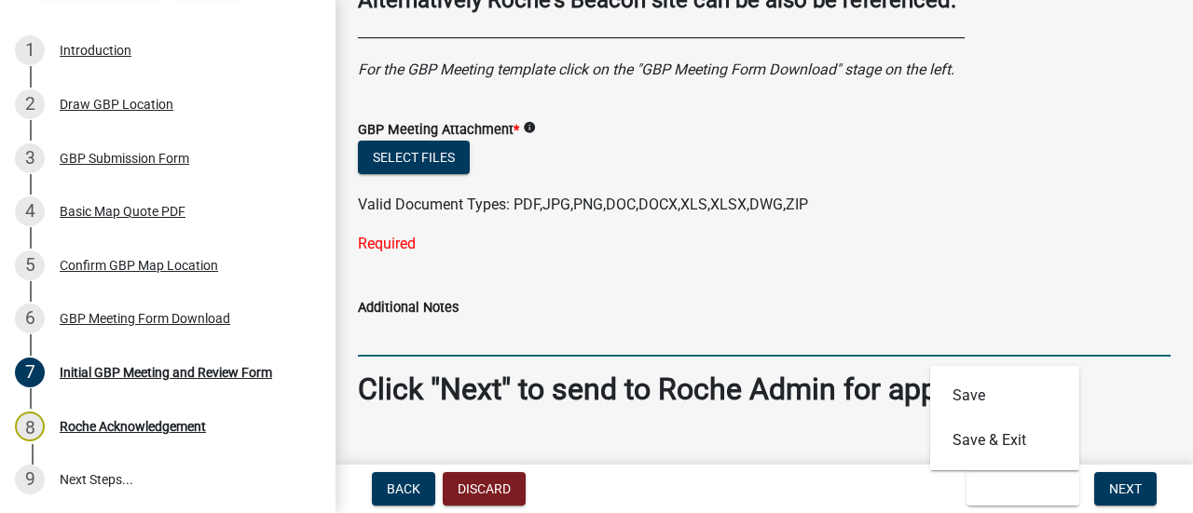
click at [756, 352] on input "Additional Notes" at bounding box center [764, 338] width 812 height 38
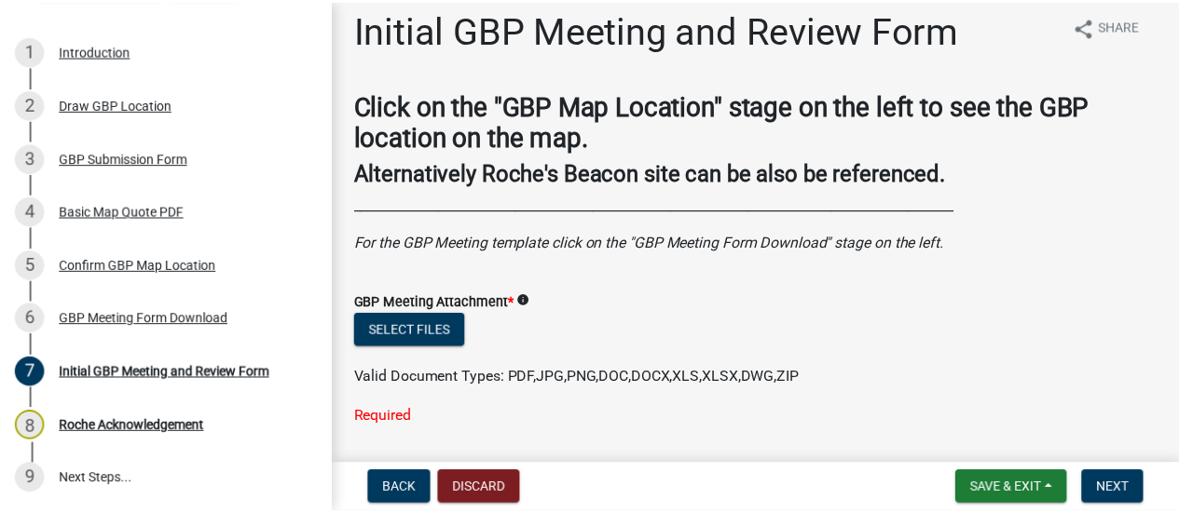
scroll to position [0, 0]
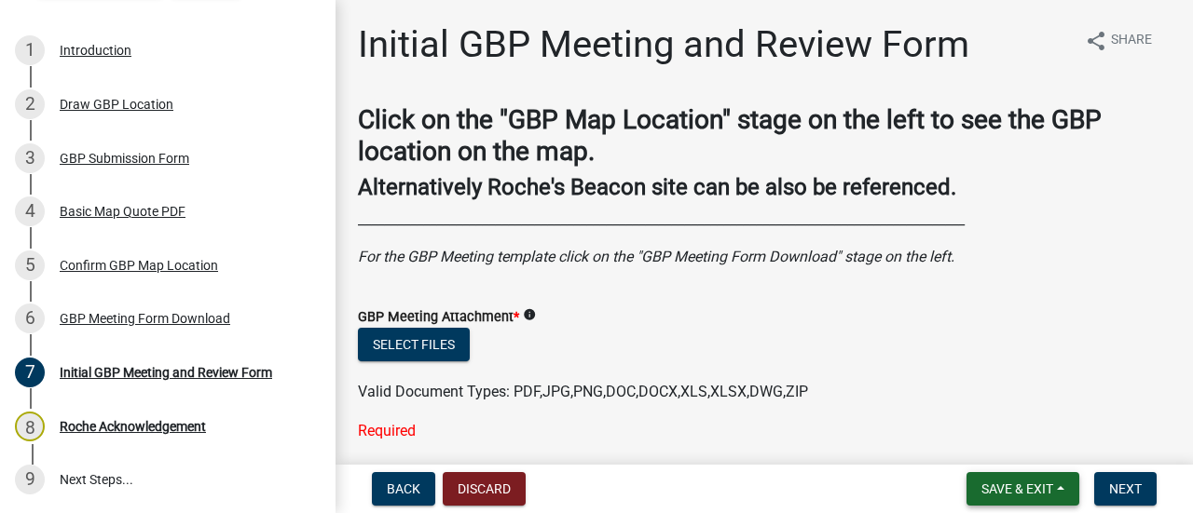
click at [1020, 485] on span "Save & Exit" at bounding box center [1017, 489] width 72 height 15
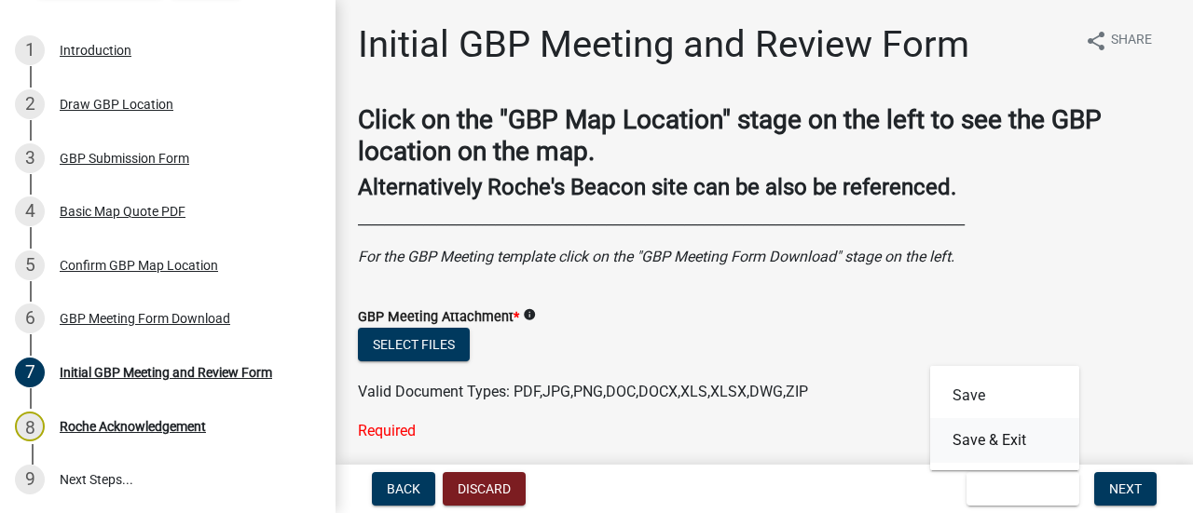
click at [988, 435] on button "Save & Exit" at bounding box center [1004, 440] width 149 height 45
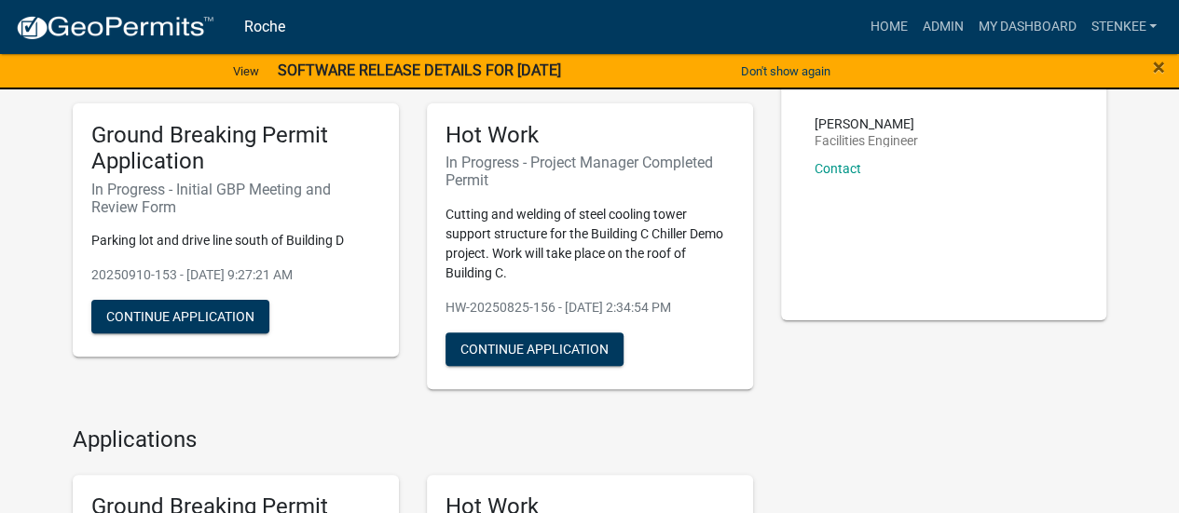
scroll to position [93, 0]
